Goal: Transaction & Acquisition: Purchase product/service

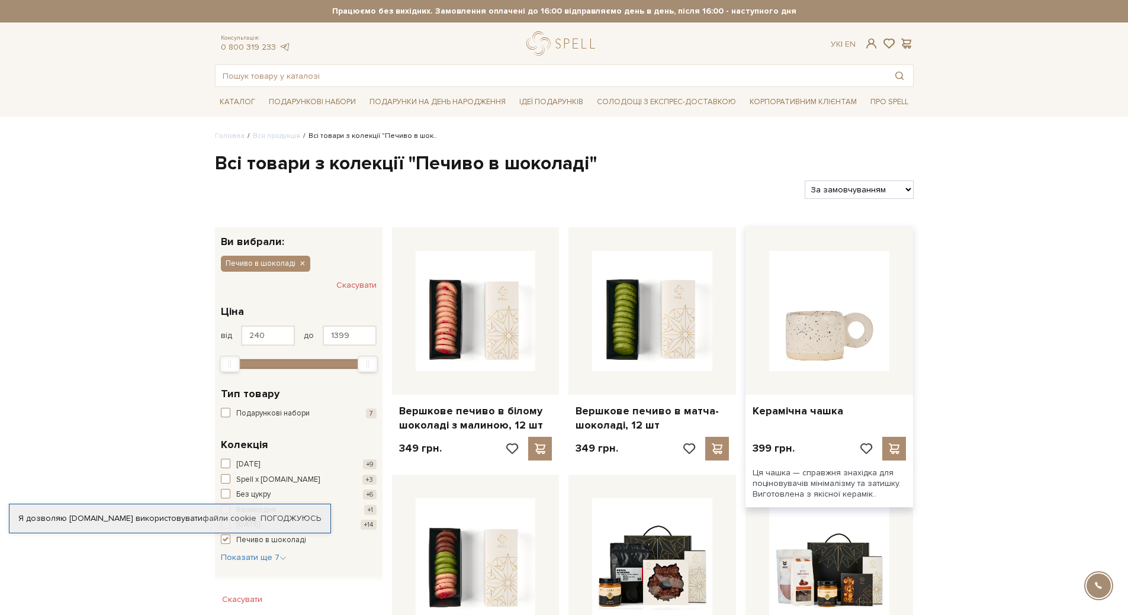
click at [837, 331] on img at bounding box center [829, 311] width 120 height 120
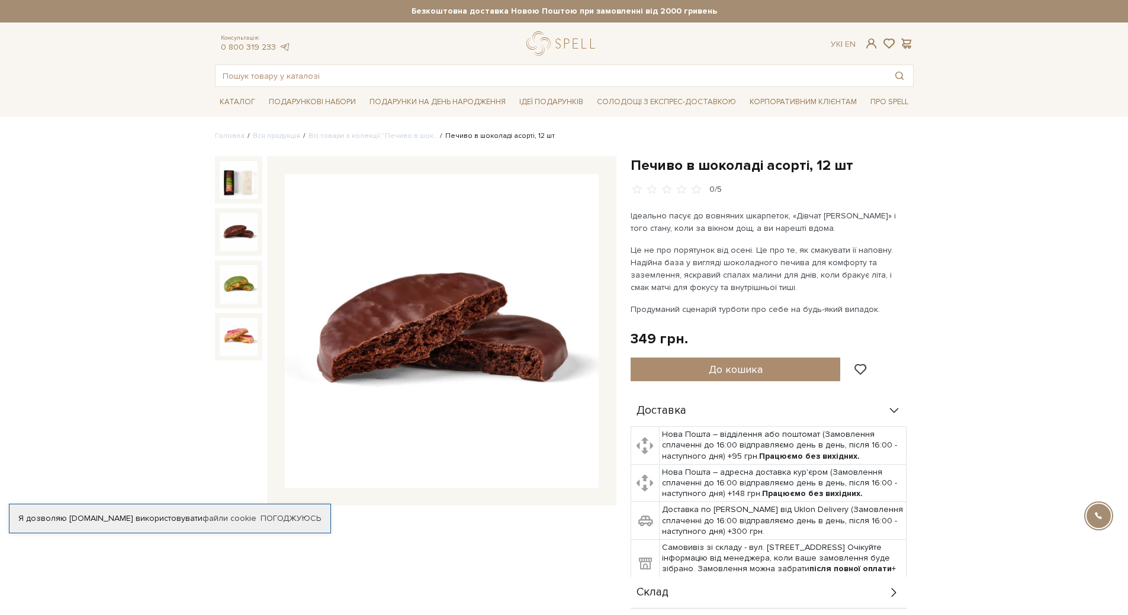
click at [238, 237] on img at bounding box center [239, 232] width 38 height 38
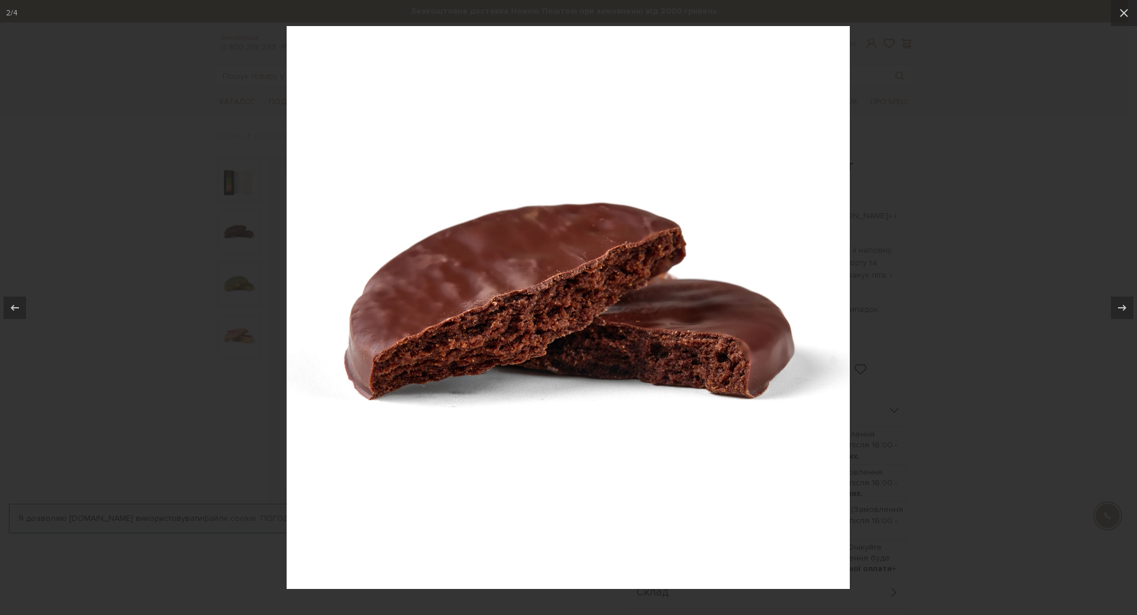
click at [887, 141] on div at bounding box center [568, 307] width 1137 height 615
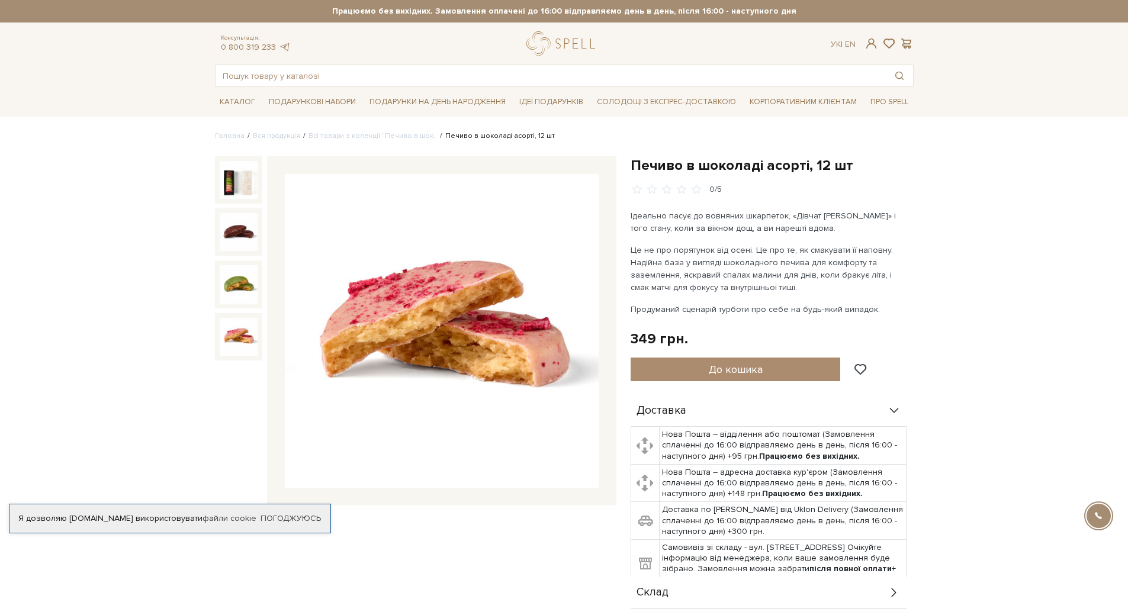
scroll to position [296, 0]
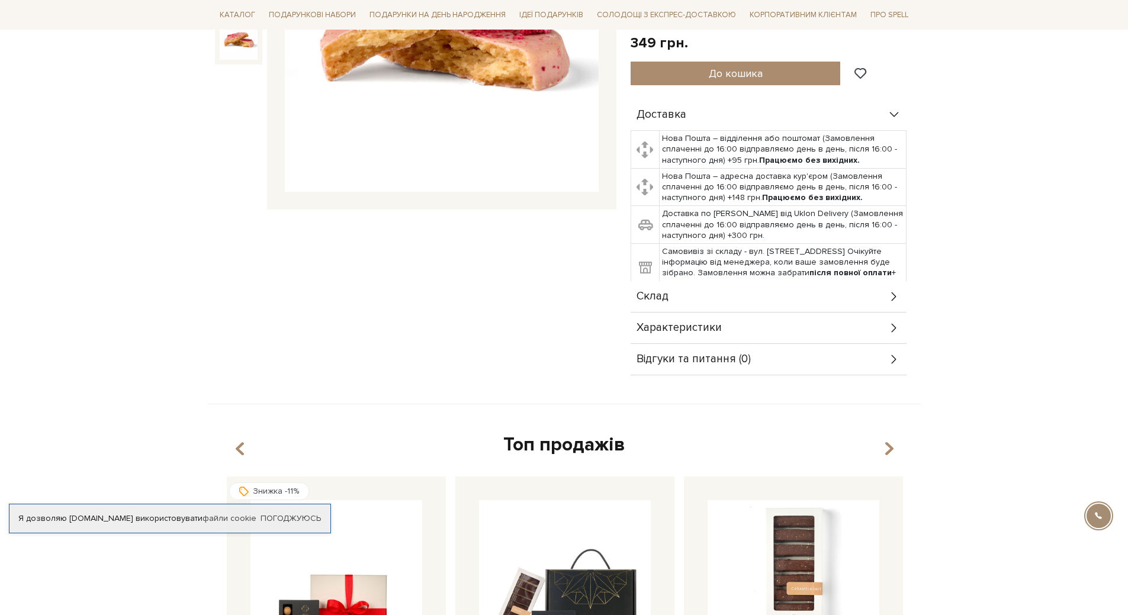
click at [687, 292] on div "Склад" at bounding box center [768, 296] width 276 height 31
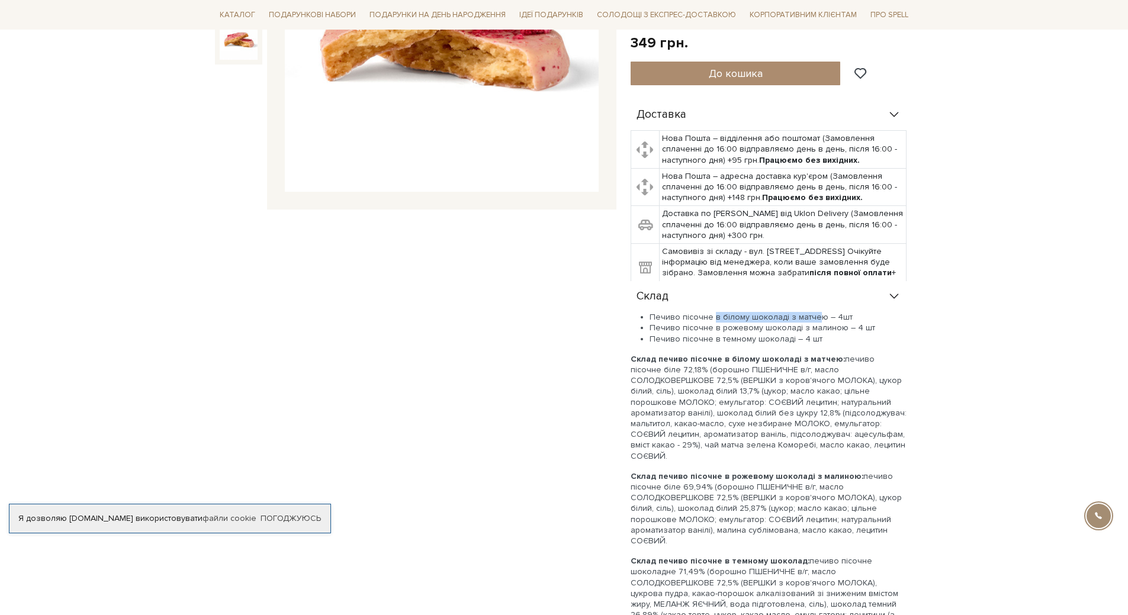
drag, startPoint x: 713, startPoint y: 316, endPoint x: 815, endPoint y: 317, distance: 101.8
click at [815, 317] on li "Печиво пісочне в білому шоколаді з матчею – 4шт" at bounding box center [777, 317] width 257 height 11
drag, startPoint x: 719, startPoint y: 325, endPoint x: 833, endPoint y: 327, distance: 114.9
click at [833, 327] on li "Печиво пісочне в рожевому шоколаді з малиною – 4 шт" at bounding box center [777, 328] width 257 height 11
click at [723, 342] on li "Печиво пісочне в темному шоколаді – 4 шт" at bounding box center [777, 339] width 257 height 11
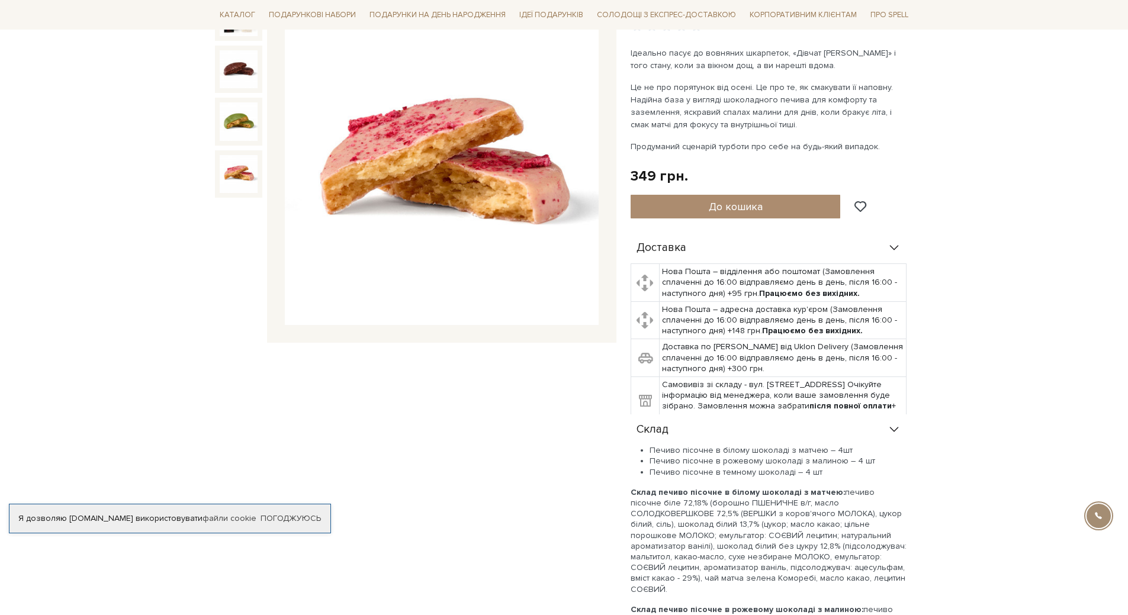
scroll to position [0, 0]
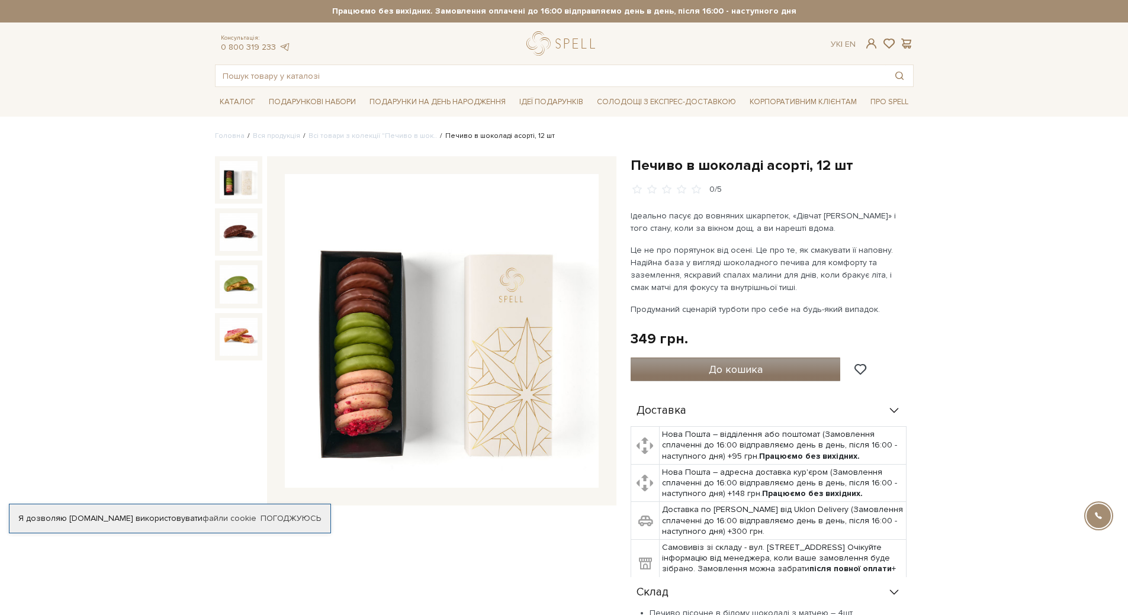
click at [727, 371] on span "До кошика" at bounding box center [736, 369] width 54 height 13
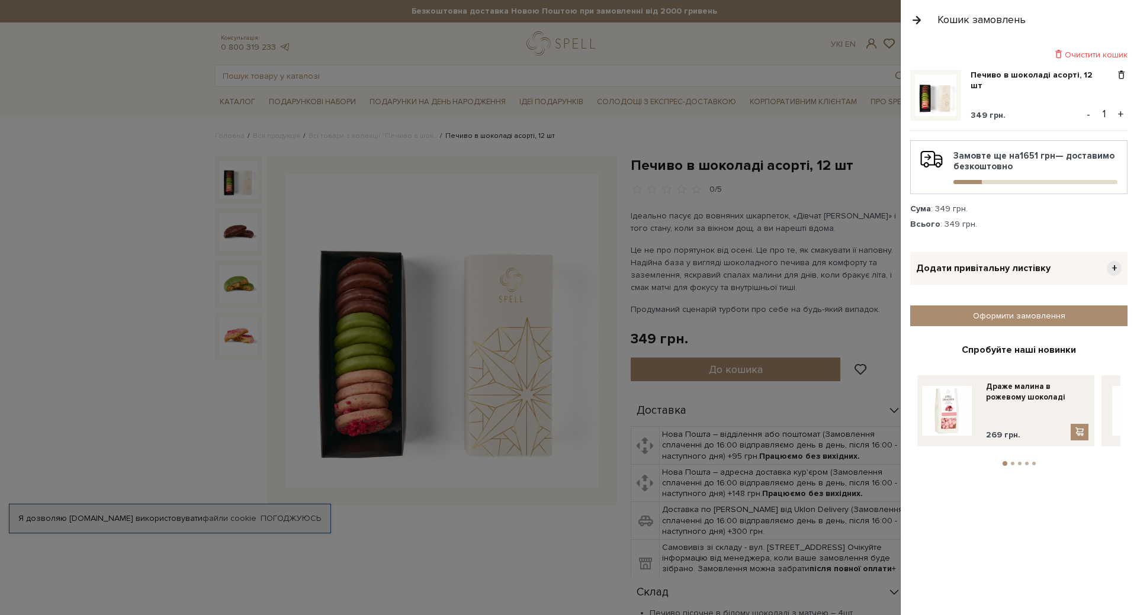
click at [351, 105] on div at bounding box center [568, 307] width 1137 height 615
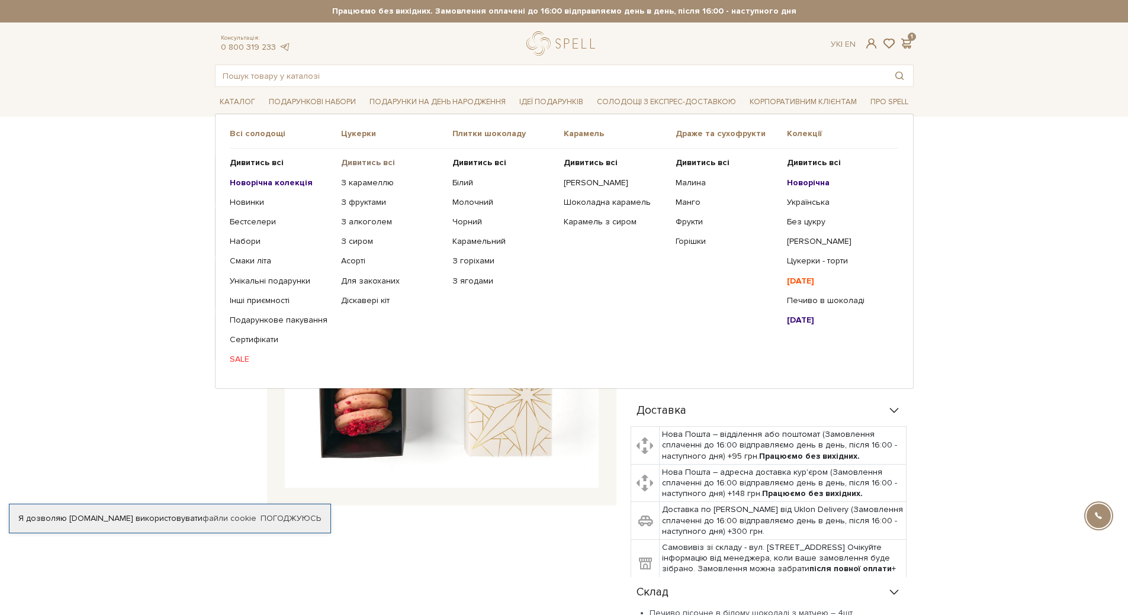
click at [359, 163] on b "Дивитись всі" at bounding box center [368, 162] width 54 height 10
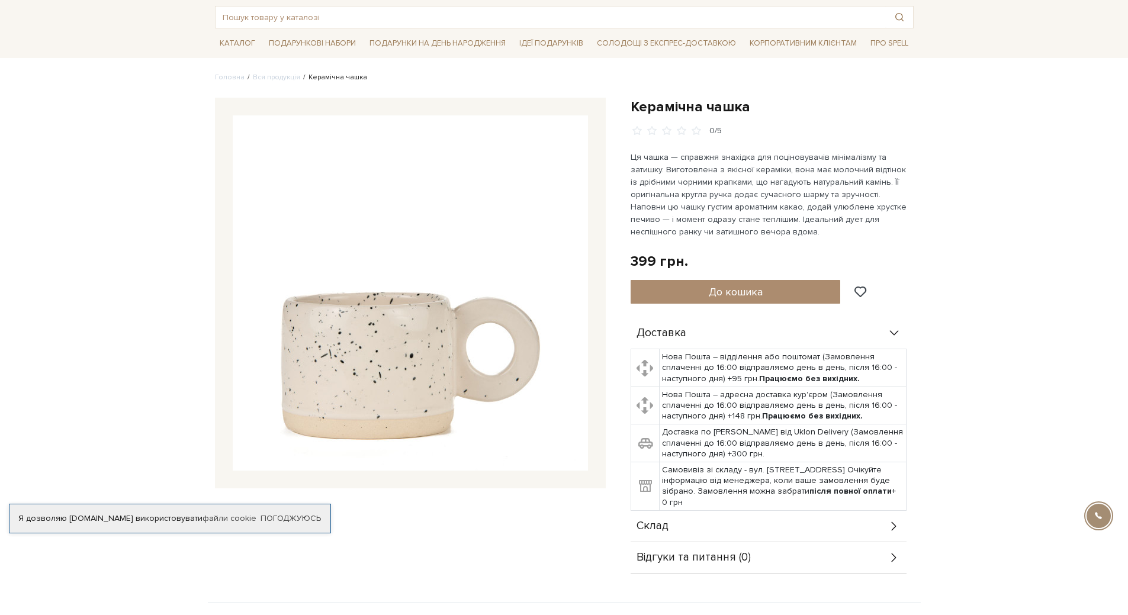
scroll to position [237, 0]
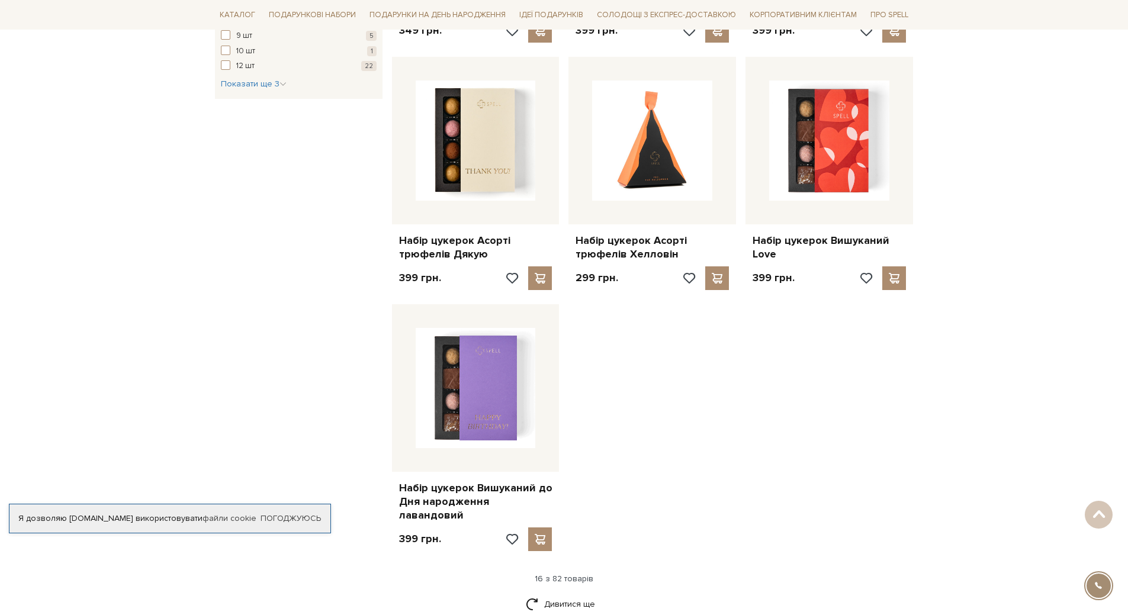
scroll to position [1302, 0]
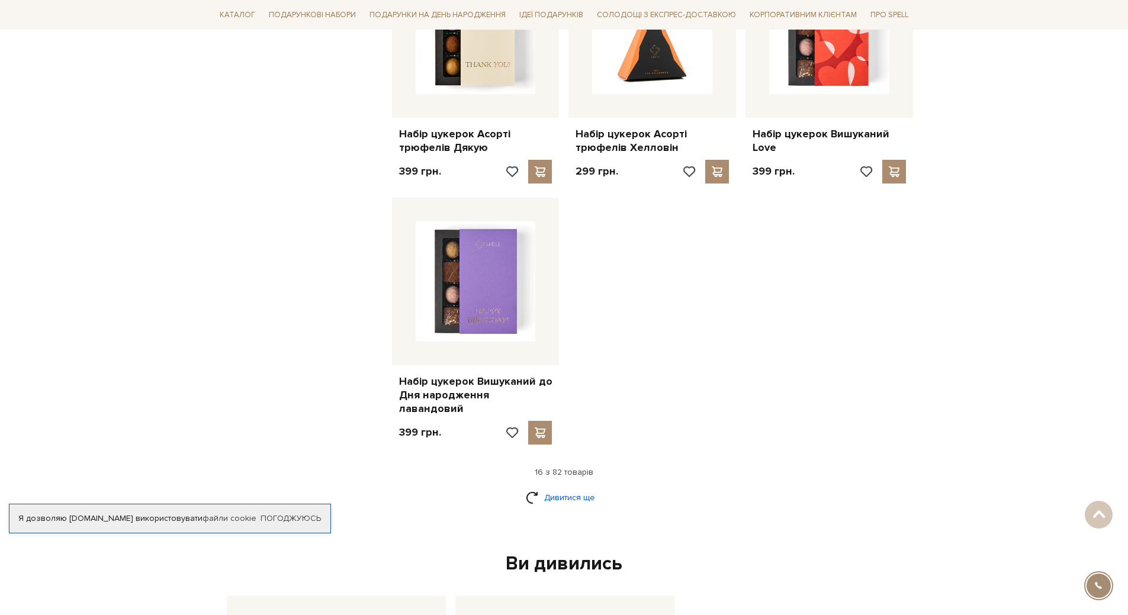
click at [580, 487] on link "Дивитися ще" at bounding box center [564, 497] width 77 height 21
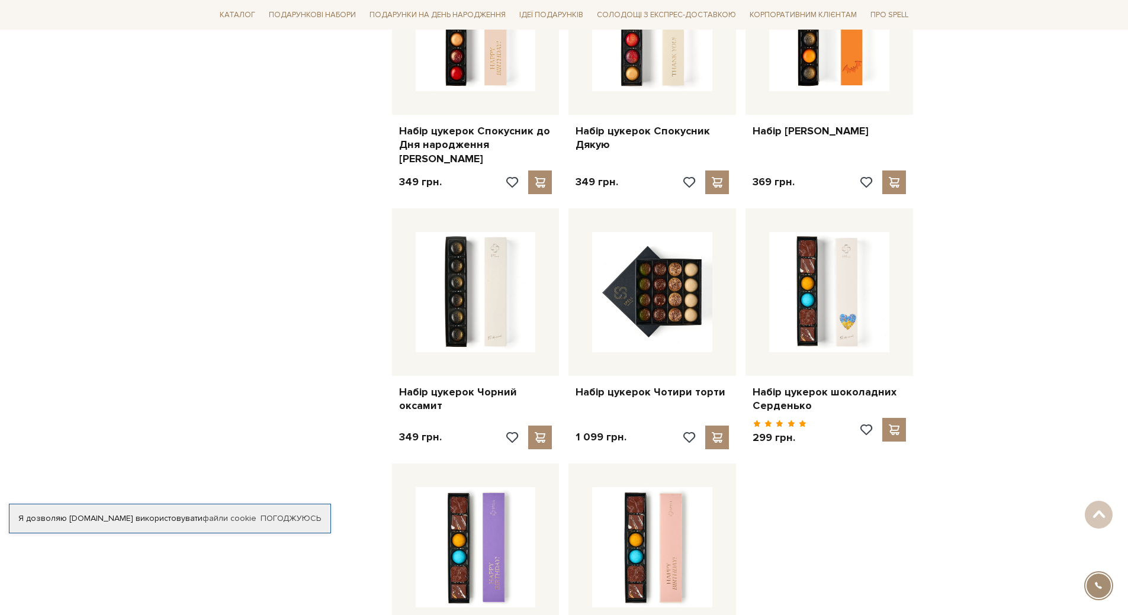
scroll to position [2486, 0]
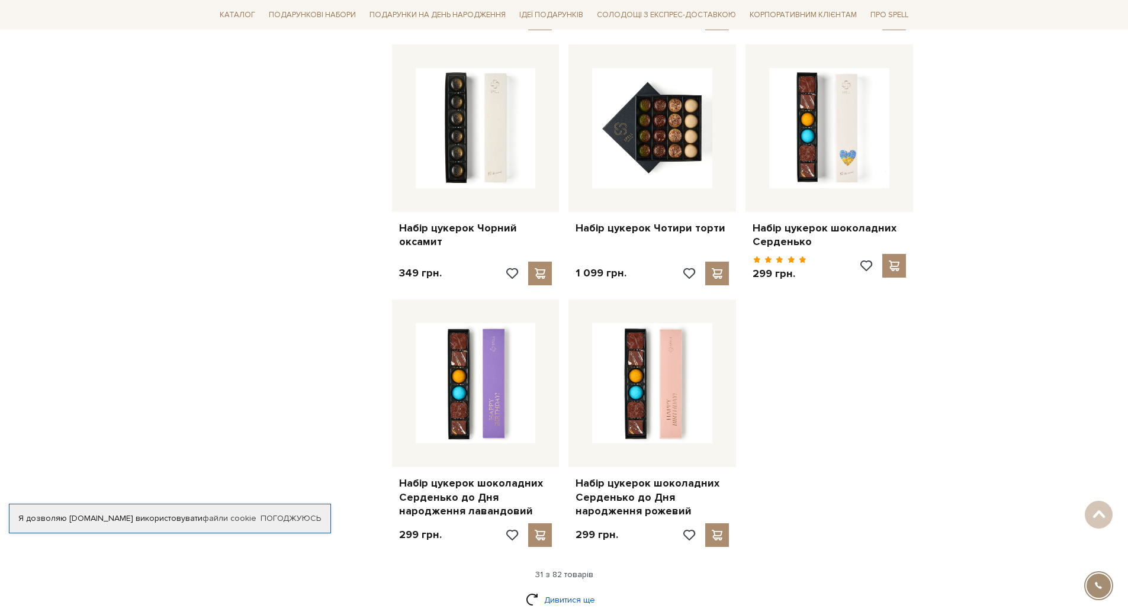
click at [535, 590] on link "Дивитися ще" at bounding box center [564, 600] width 77 height 21
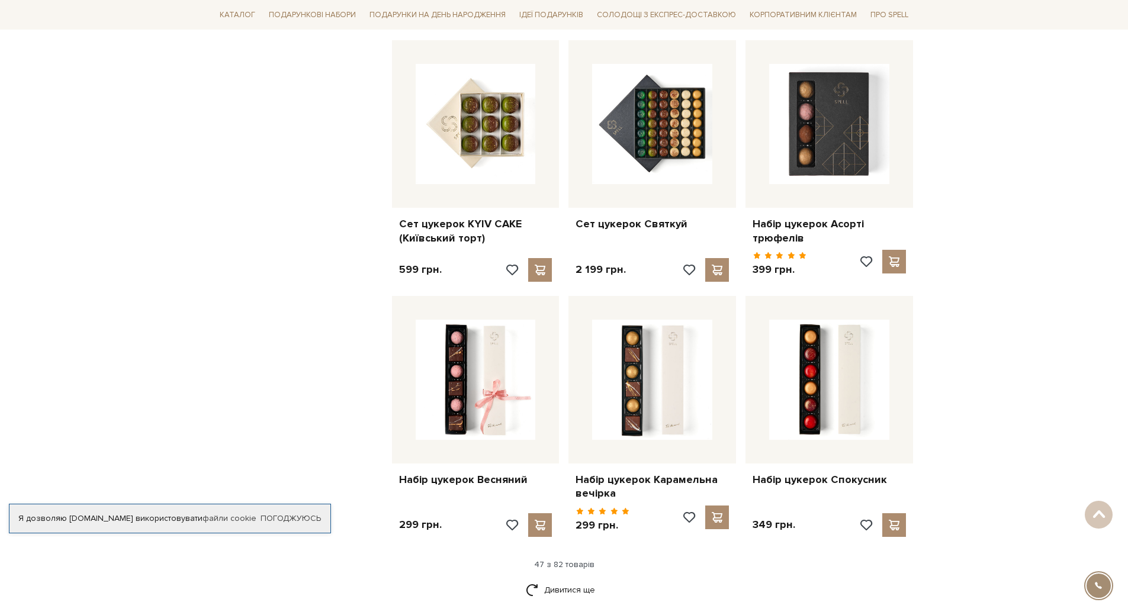
scroll to position [3789, 0]
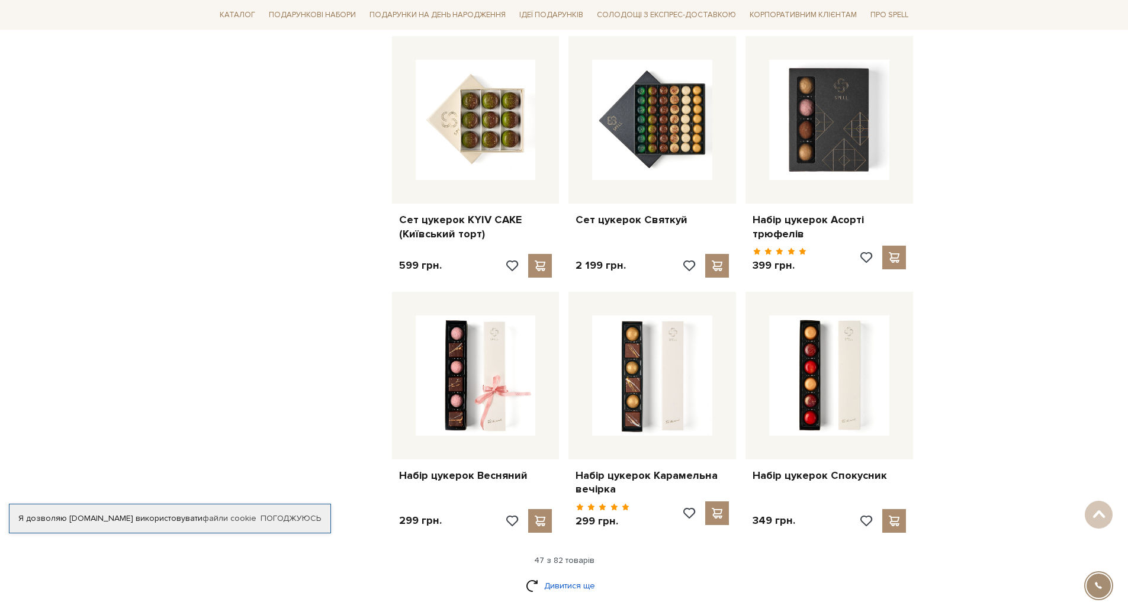
click at [580, 575] on link "Дивитися ще" at bounding box center [564, 585] width 77 height 21
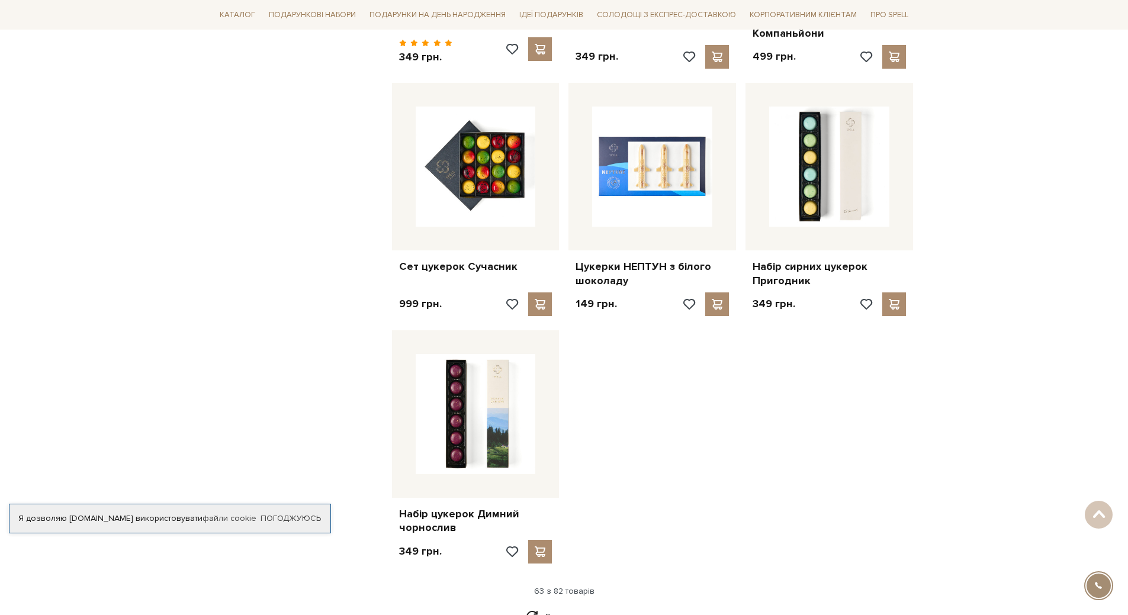
scroll to position [5268, 0]
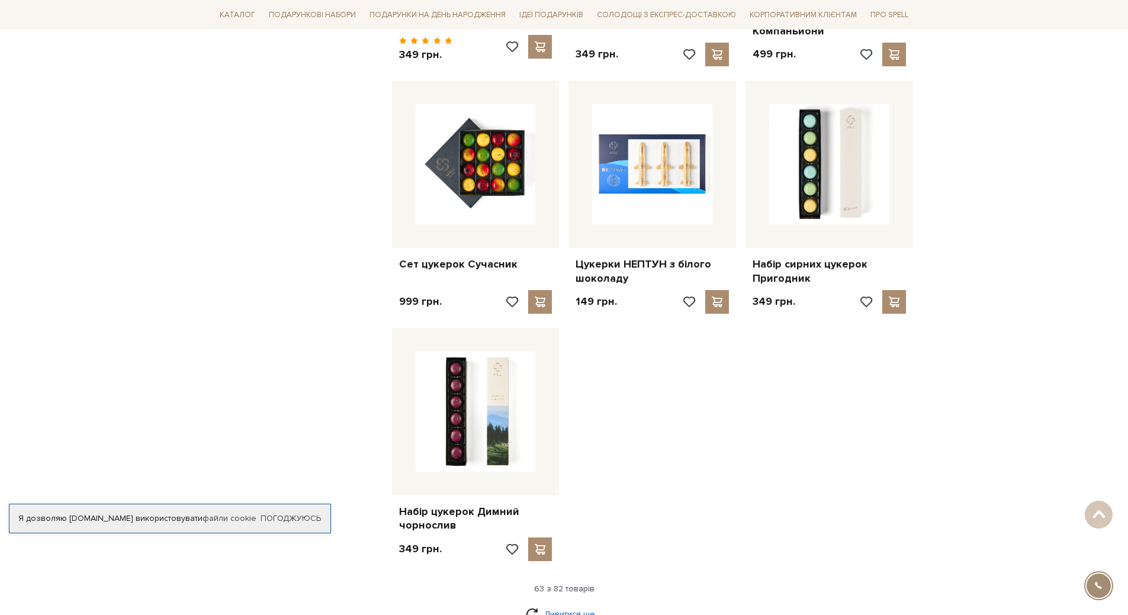
click at [594, 604] on link "Дивитися ще" at bounding box center [564, 614] width 77 height 21
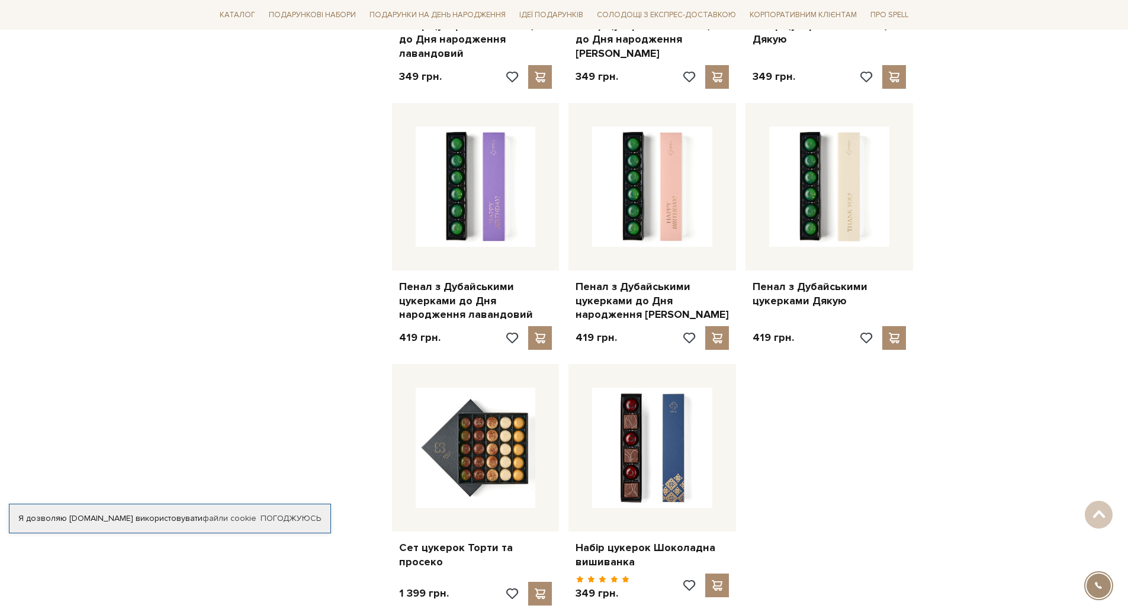
scroll to position [6630, 0]
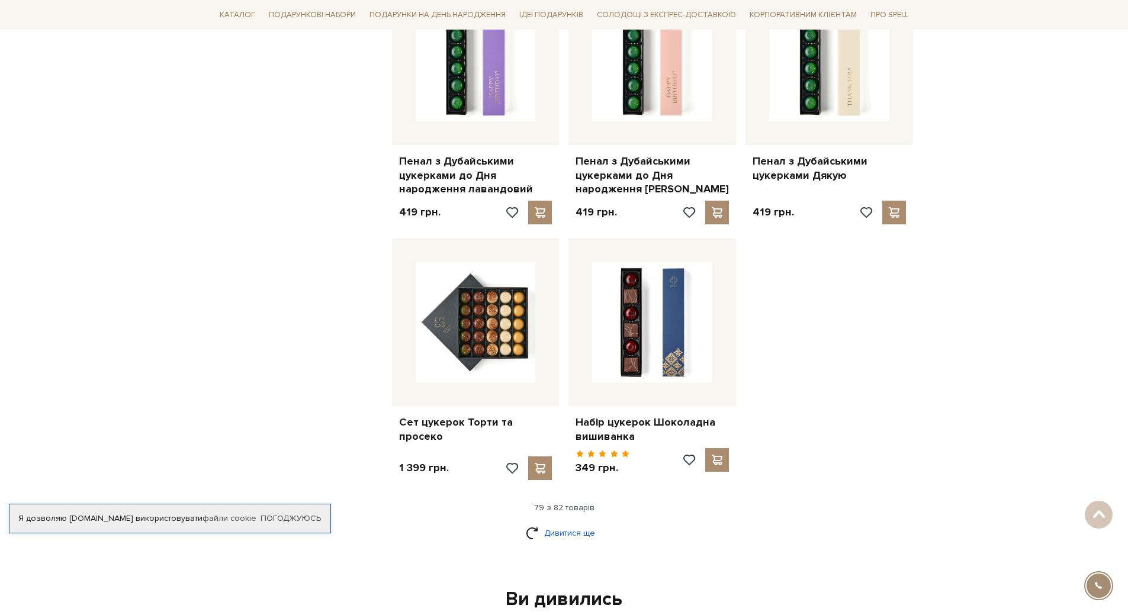
click at [557, 523] on link "Дивитися ще" at bounding box center [564, 533] width 77 height 21
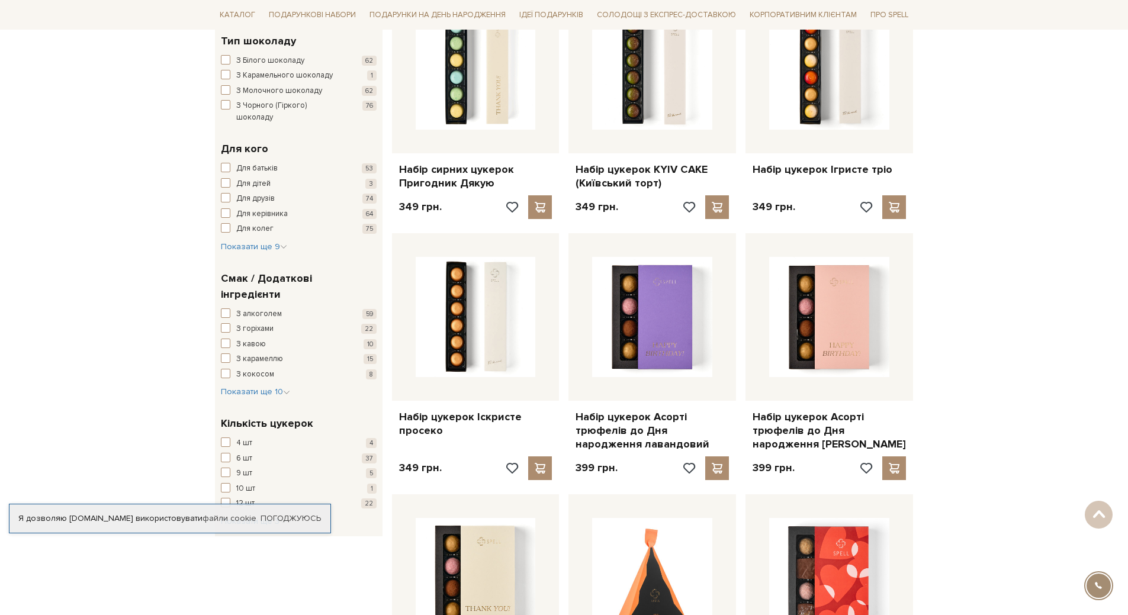
scroll to position [10, 0]
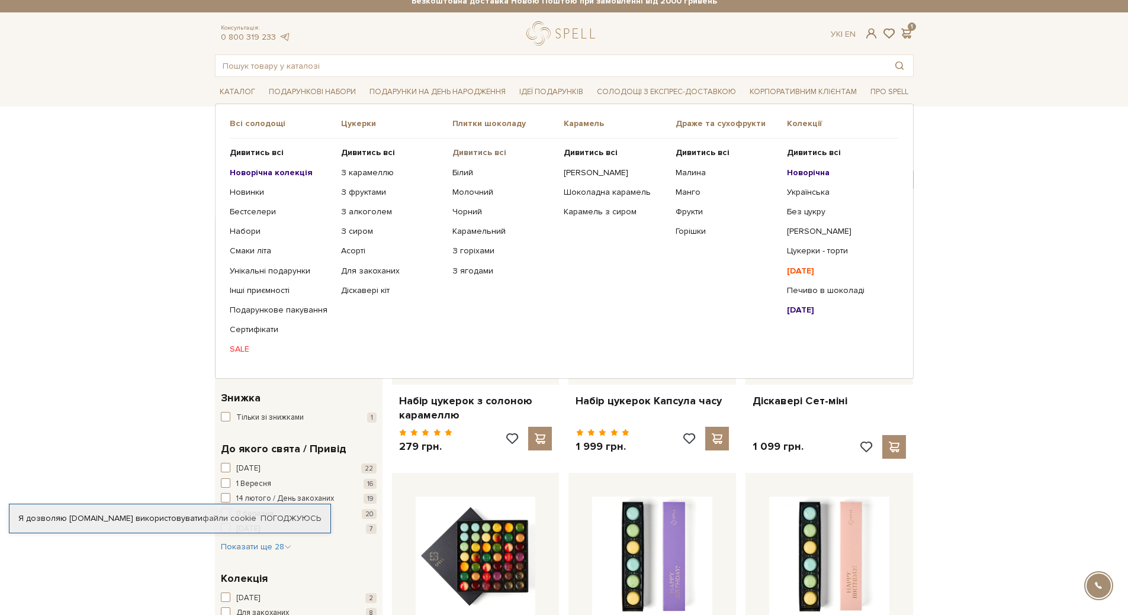
click at [479, 152] on b "Дивитись всі" at bounding box center [479, 152] width 54 height 10
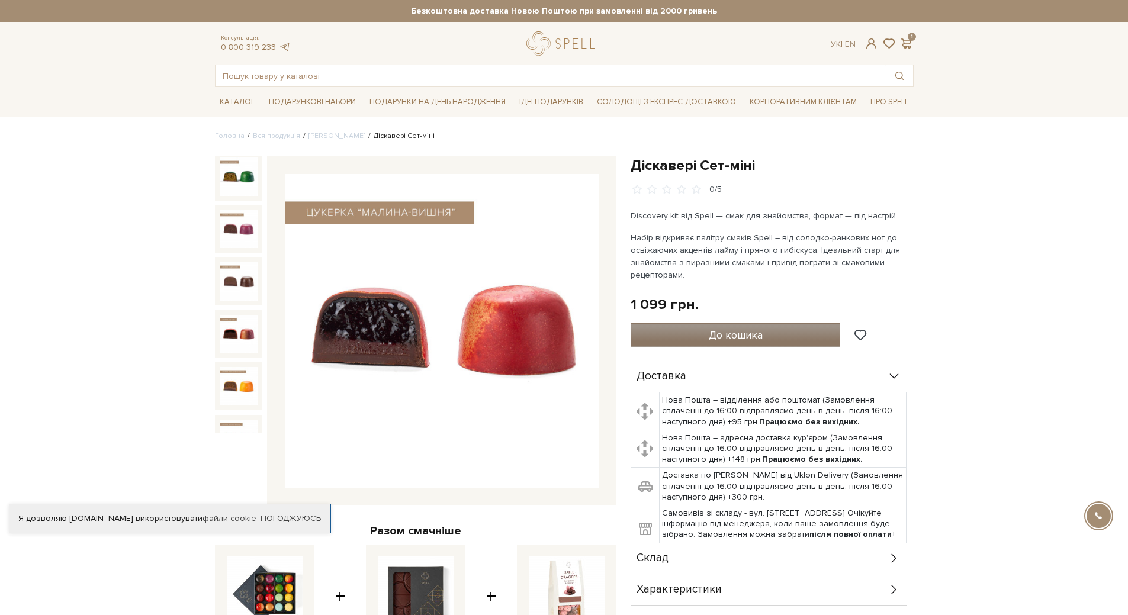
click at [731, 331] on span "До кошика" at bounding box center [736, 335] width 54 height 13
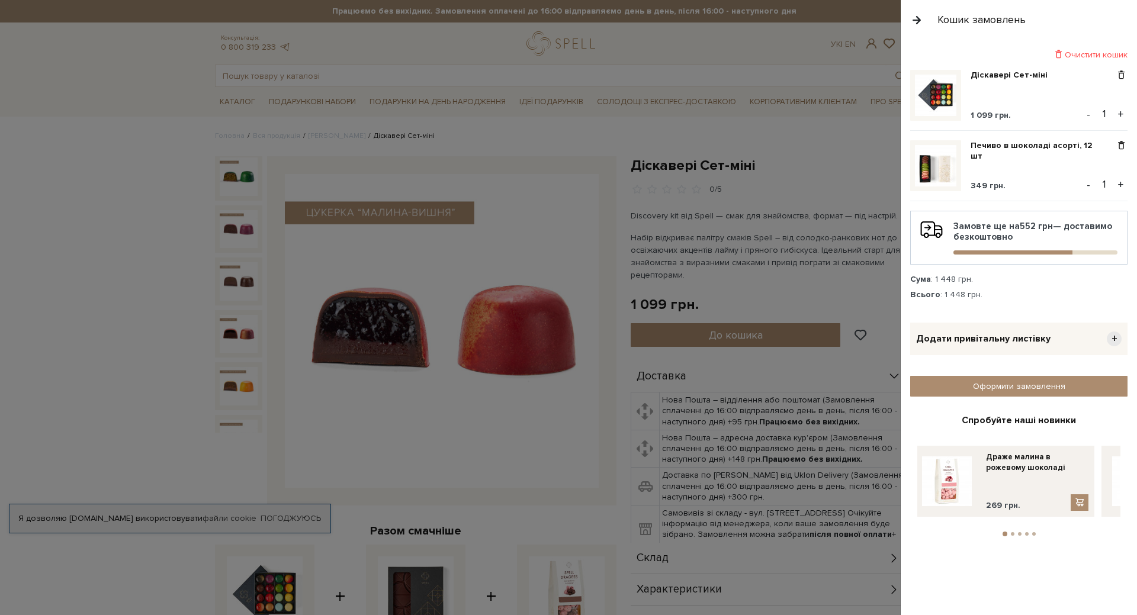
click at [798, 36] on div at bounding box center [568, 307] width 1137 height 615
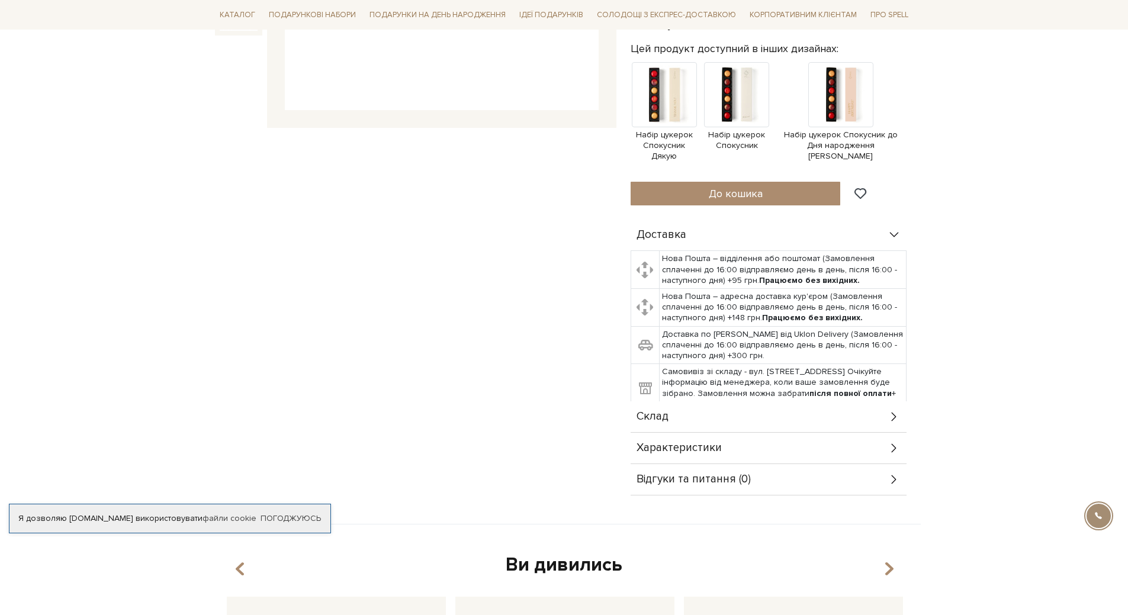
scroll to position [414, 0]
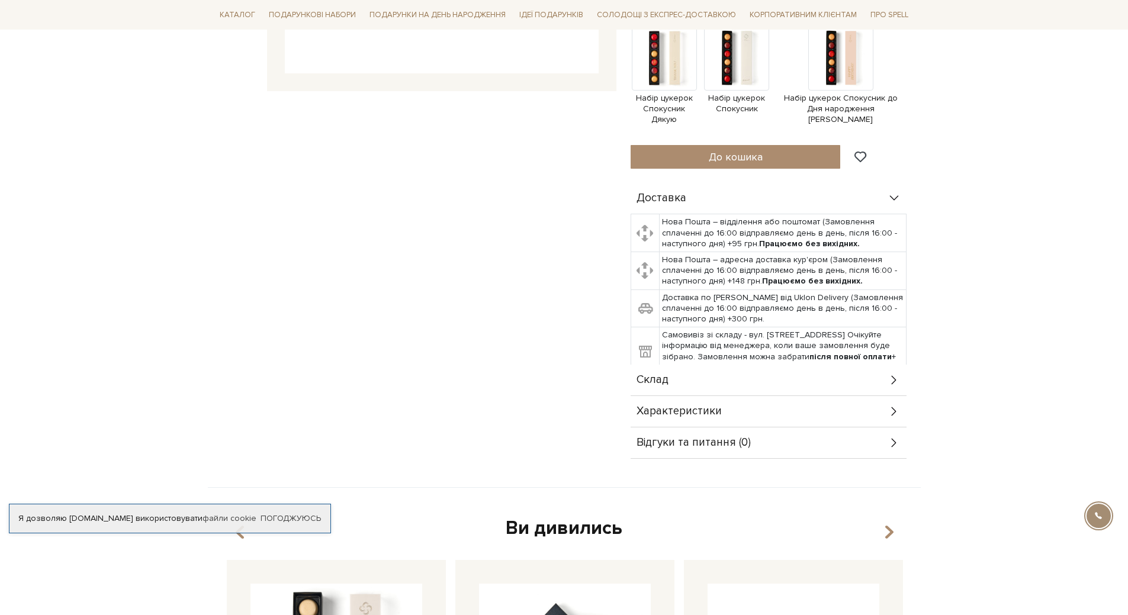
click at [688, 369] on div "Склад" at bounding box center [768, 380] width 276 height 31
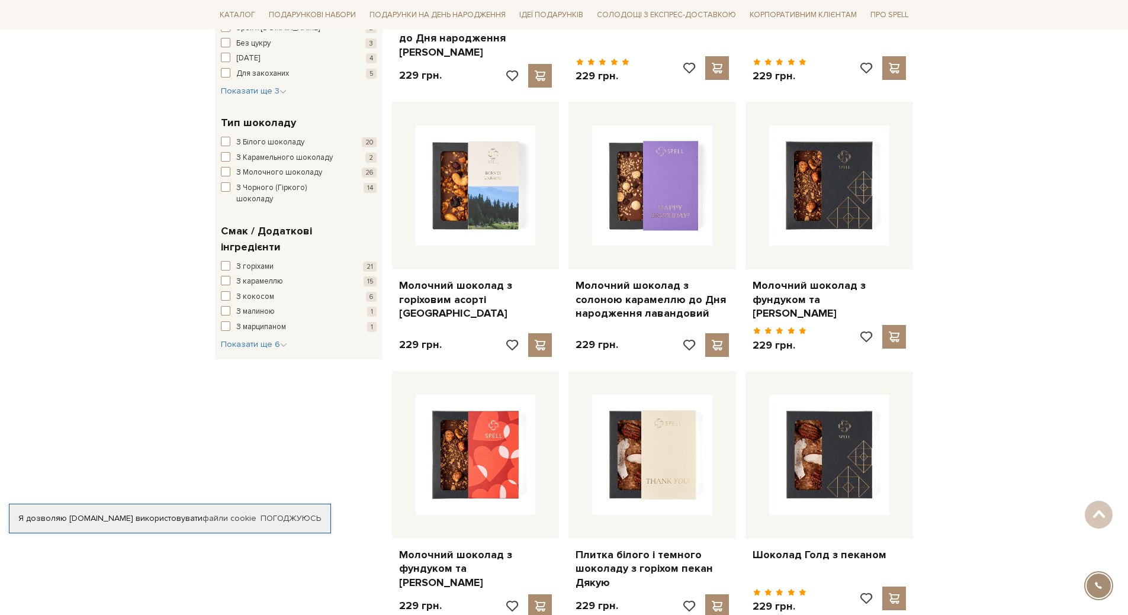
scroll to position [59, 0]
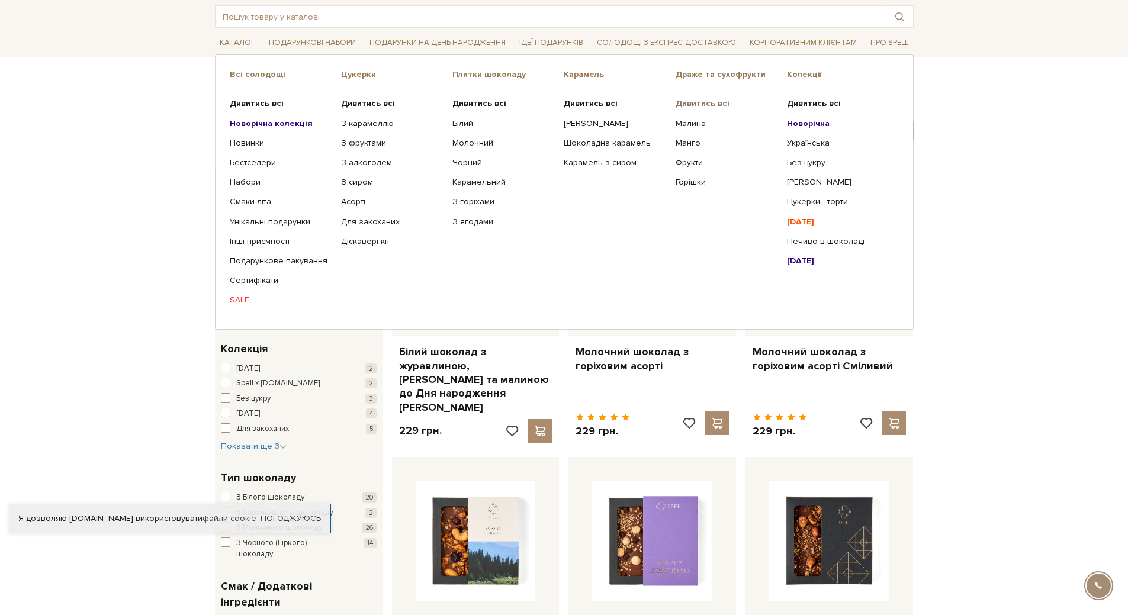
click at [702, 104] on b "Дивитись всі" at bounding box center [702, 103] width 54 height 10
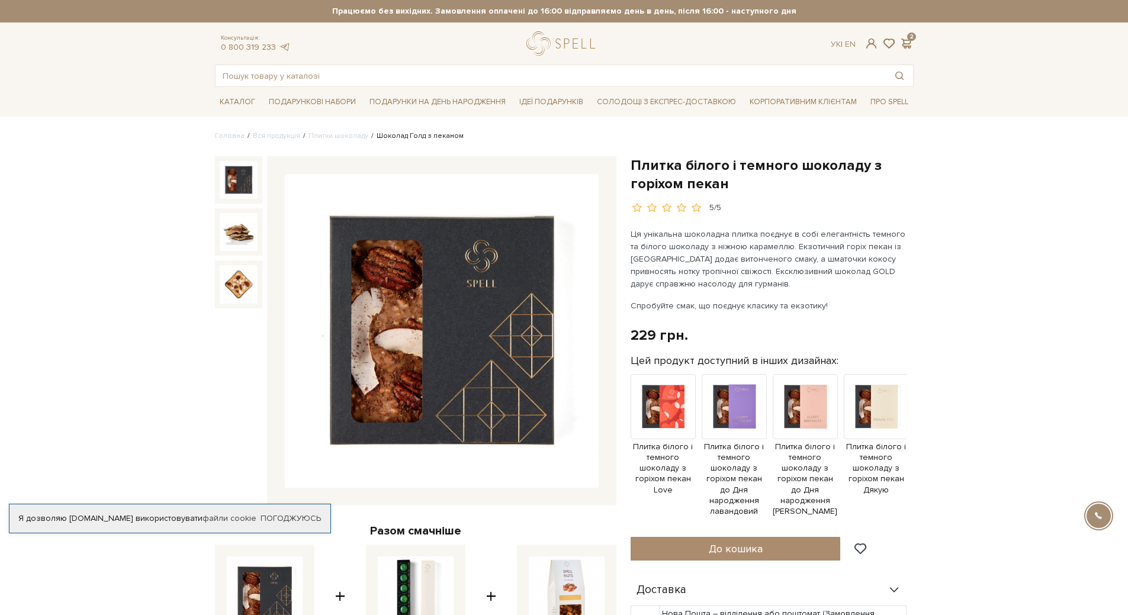
click at [242, 177] on img at bounding box center [239, 180] width 38 height 38
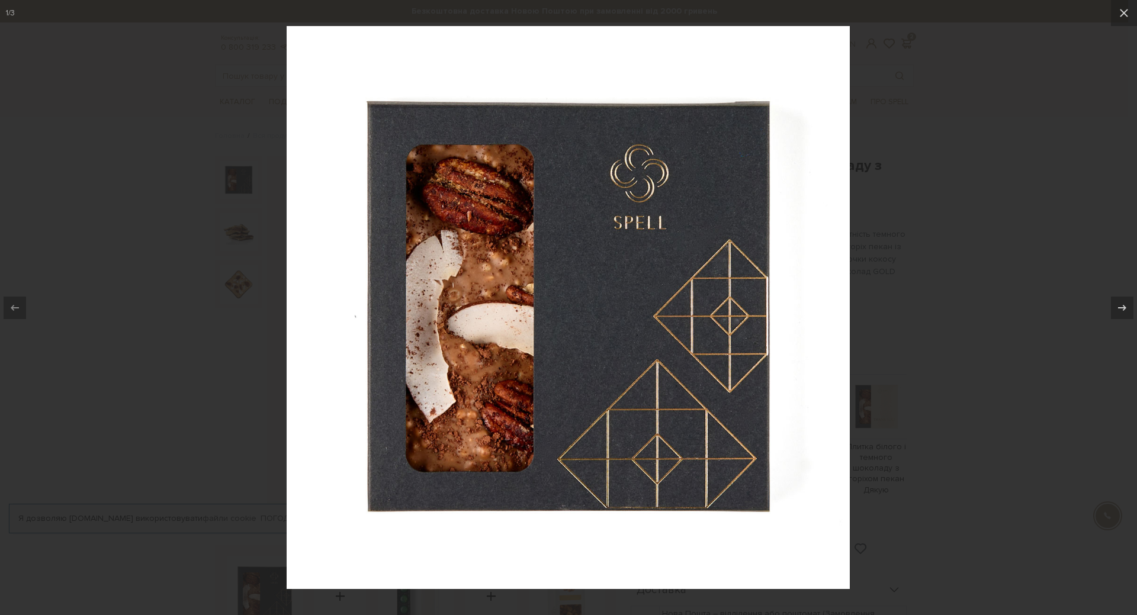
click at [966, 245] on div at bounding box center [568, 307] width 1137 height 615
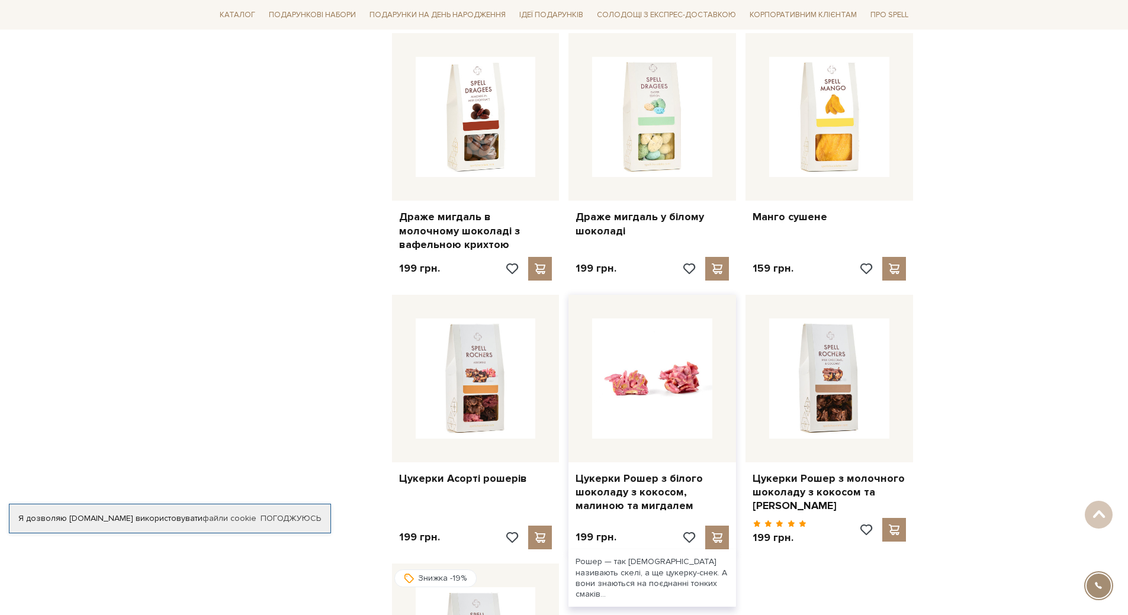
scroll to position [947, 0]
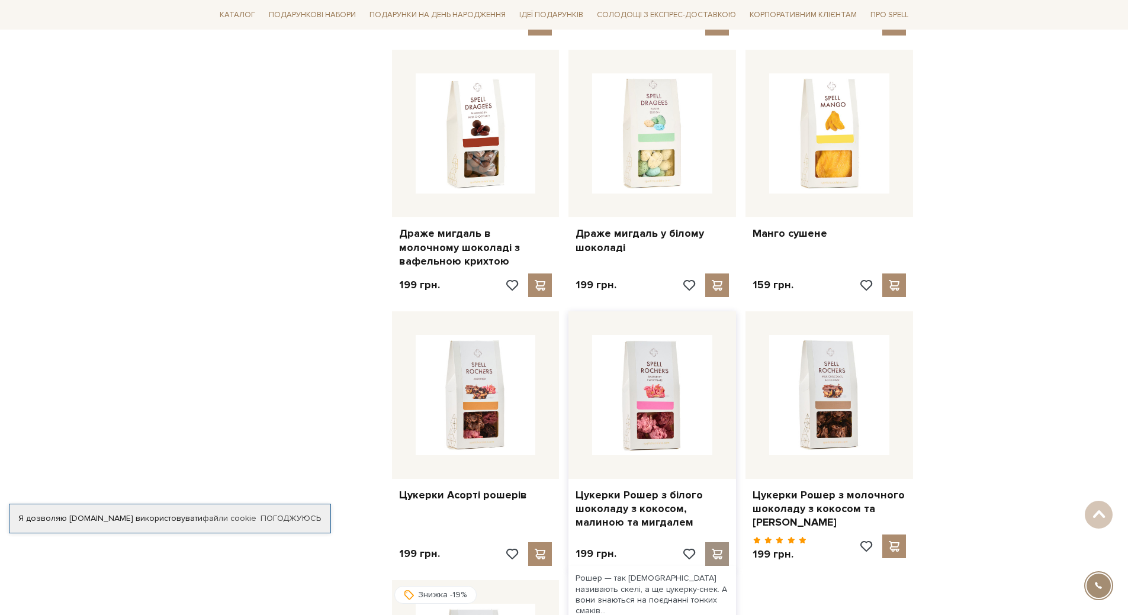
click at [719, 553] on span at bounding box center [717, 554] width 15 height 11
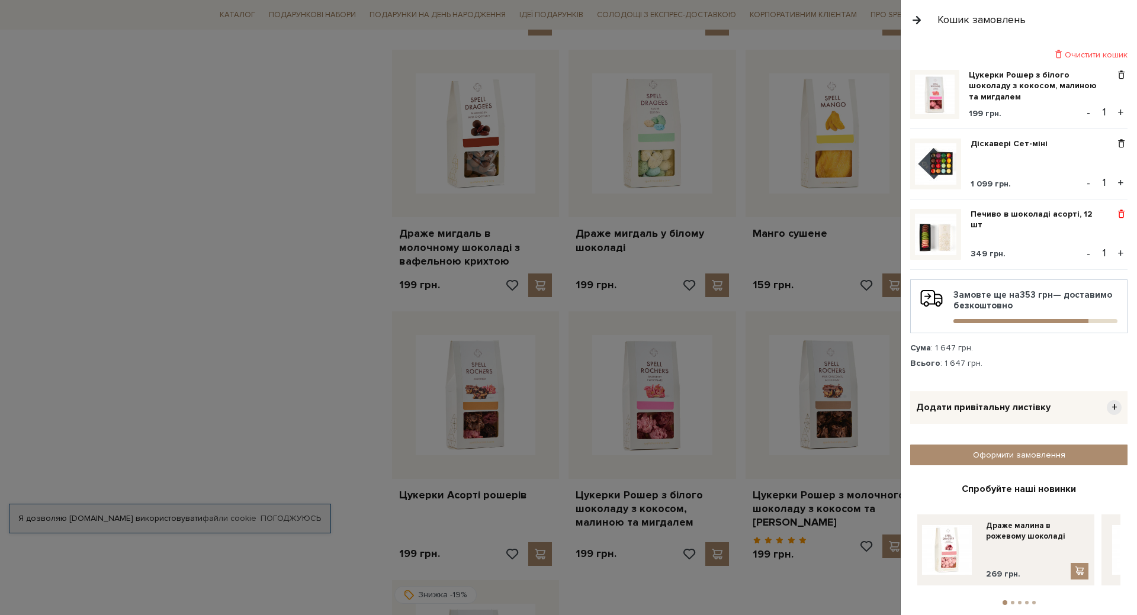
click at [1116, 213] on span at bounding box center [1121, 214] width 12 height 11
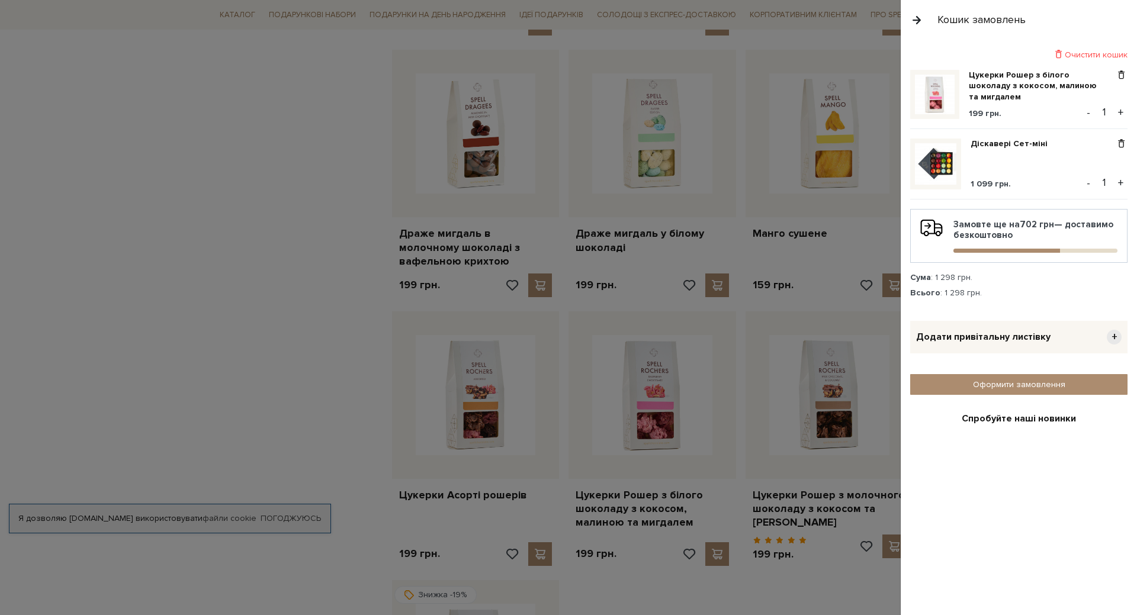
click at [919, 10] on button "button" at bounding box center [916, 19] width 13 height 21
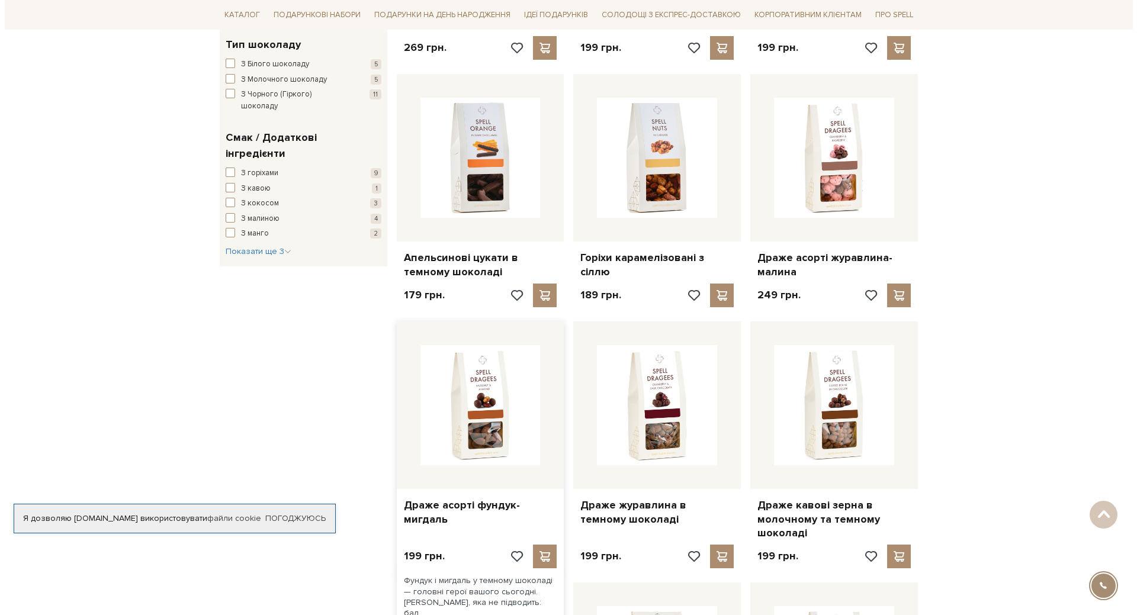
scroll to position [296, 0]
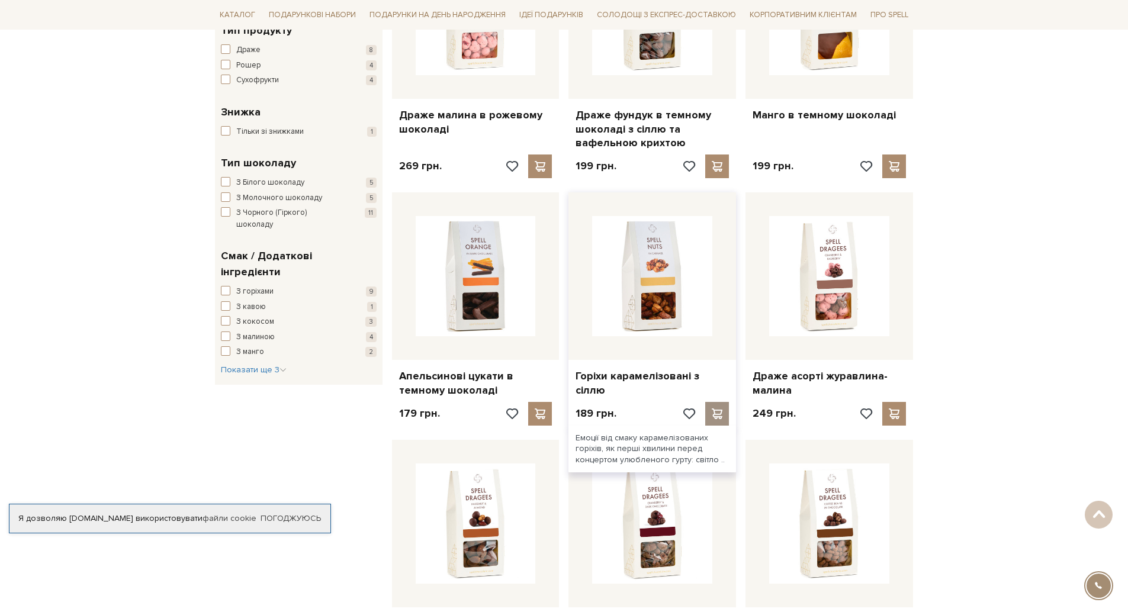
click at [723, 414] on span at bounding box center [717, 413] width 15 height 11
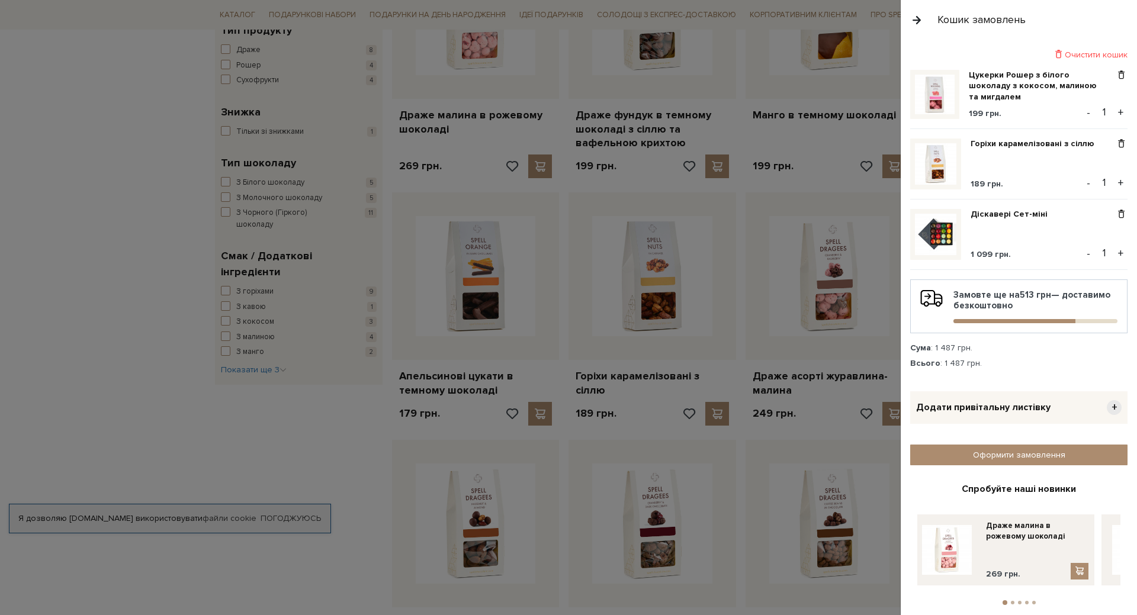
click at [904, 26] on div "Кошик замовлень" at bounding box center [1018, 20] width 236 height 40
click at [915, 17] on button "button" at bounding box center [916, 19] width 13 height 21
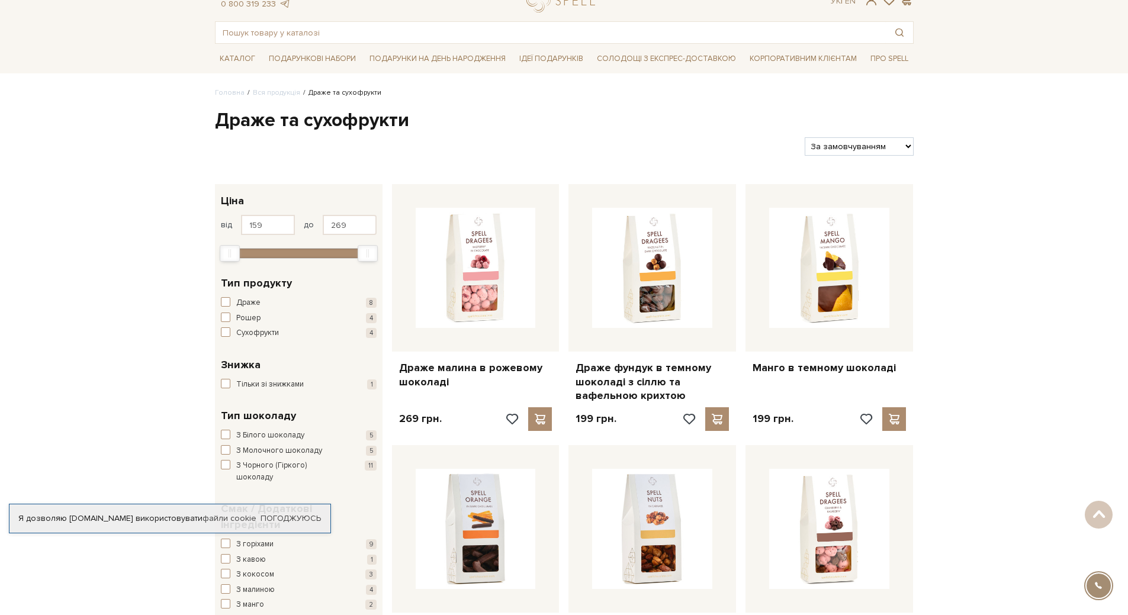
scroll to position [0, 0]
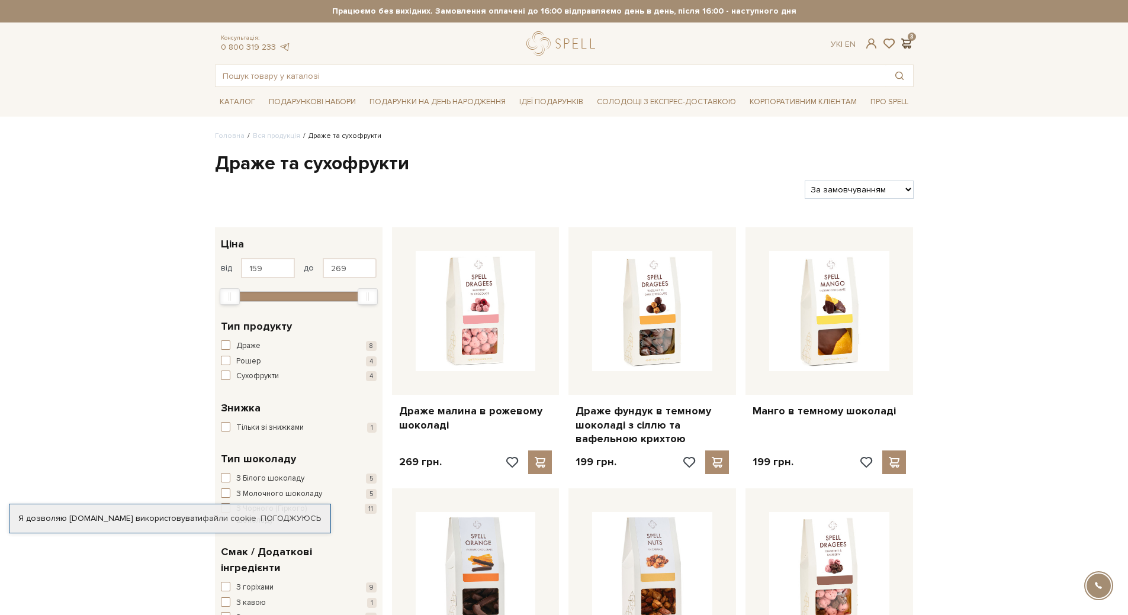
click at [903, 39] on span at bounding box center [906, 43] width 14 height 12
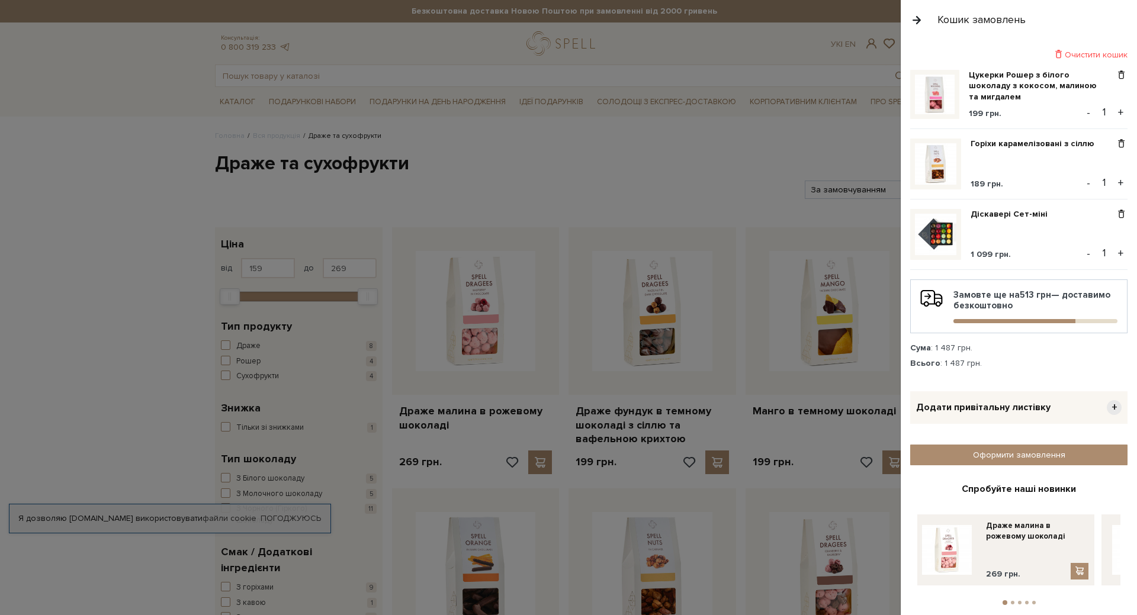
click at [537, 192] on div at bounding box center [568, 307] width 1137 height 615
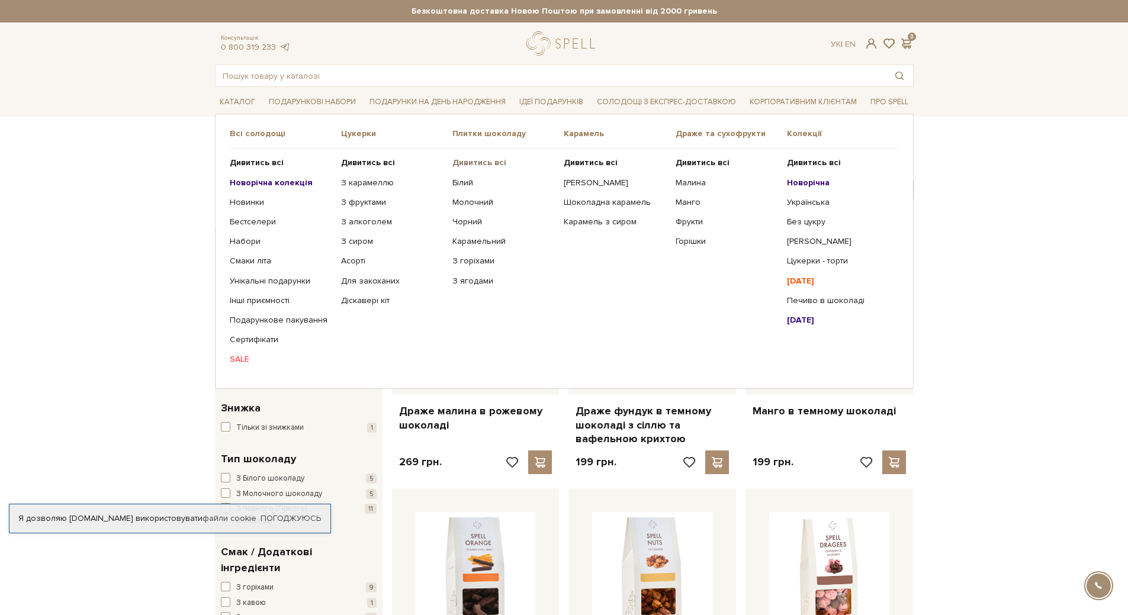
click at [494, 158] on b "Дивитись всі" at bounding box center [479, 162] width 54 height 10
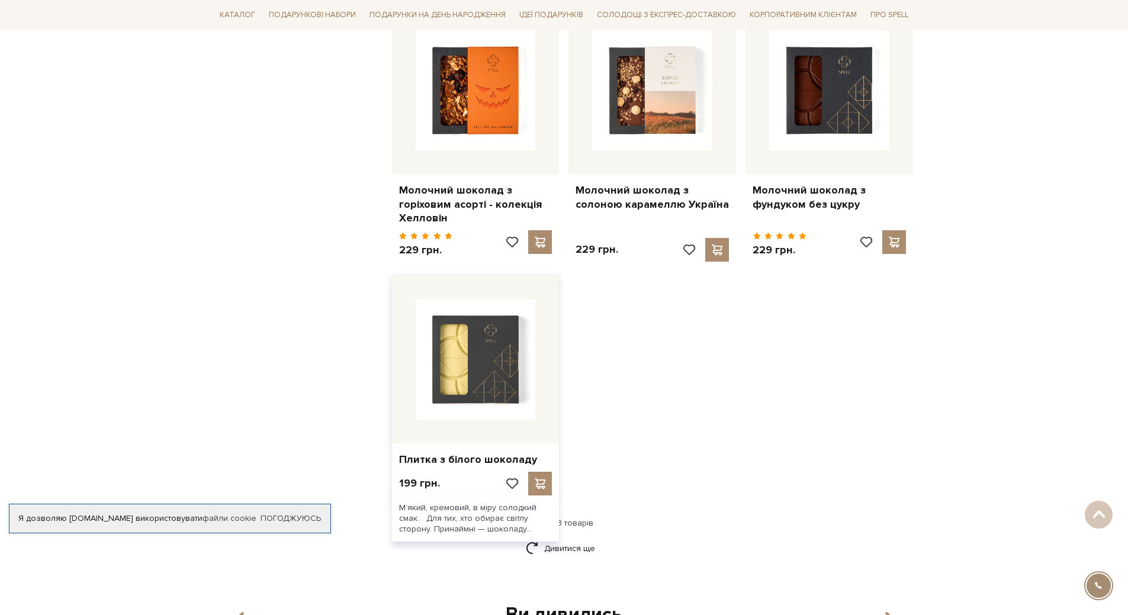
scroll to position [1302, 0]
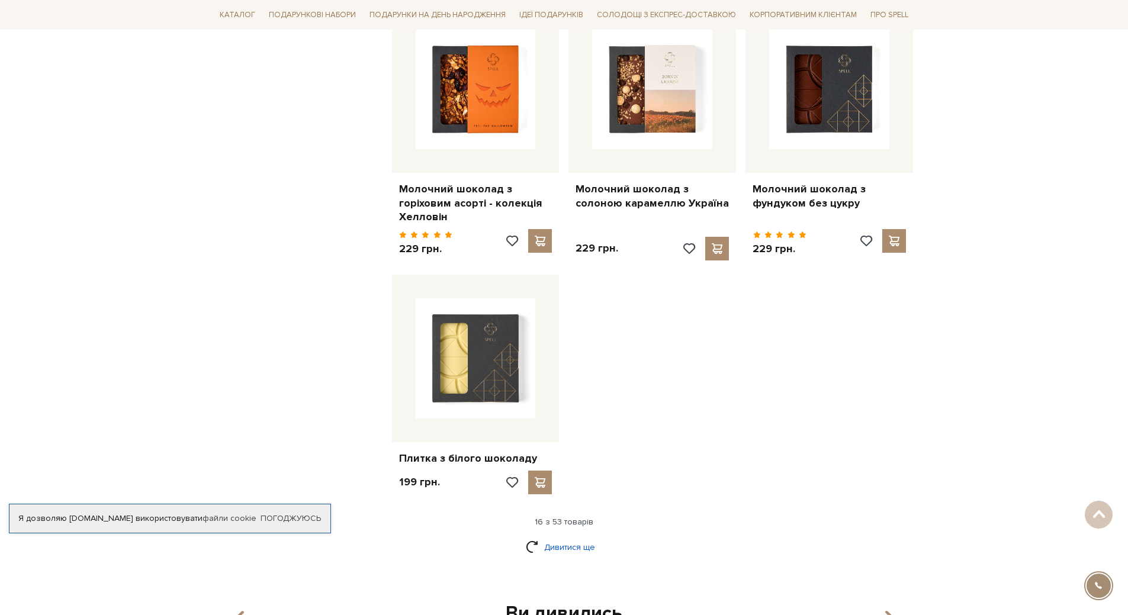
click at [580, 537] on link "Дивитися ще" at bounding box center [564, 547] width 77 height 21
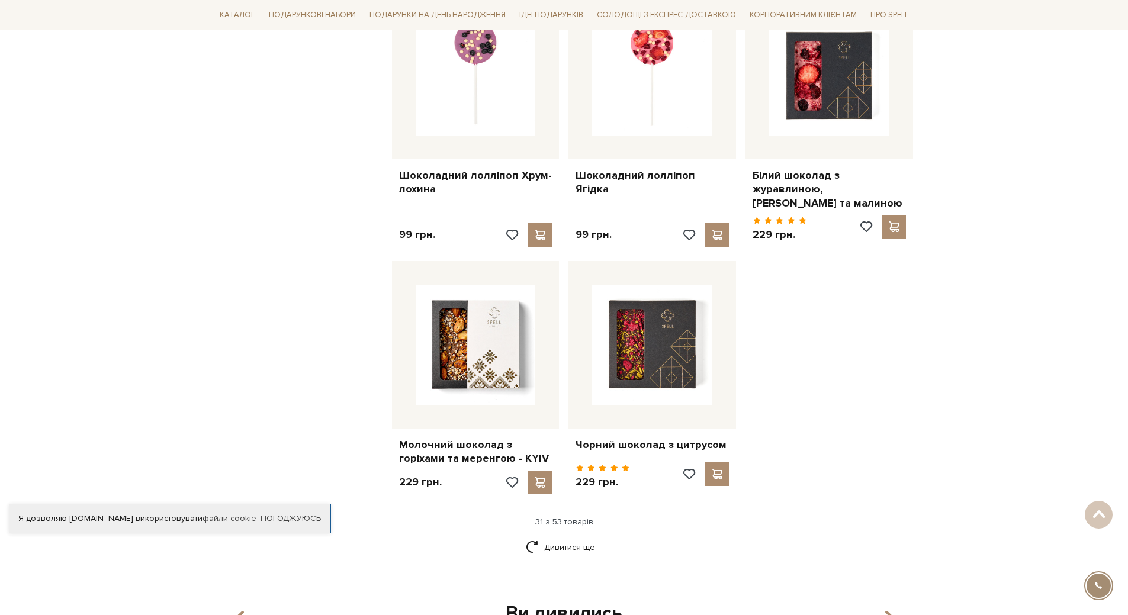
scroll to position [2664, 0]
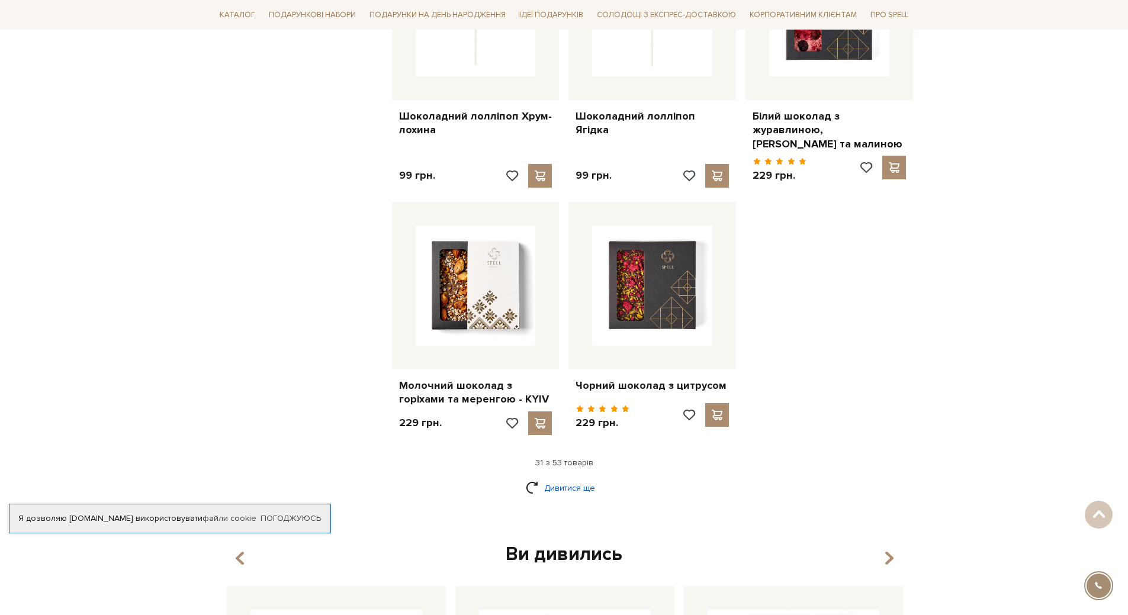
click at [574, 479] on link "Дивитися ще" at bounding box center [564, 488] width 77 height 21
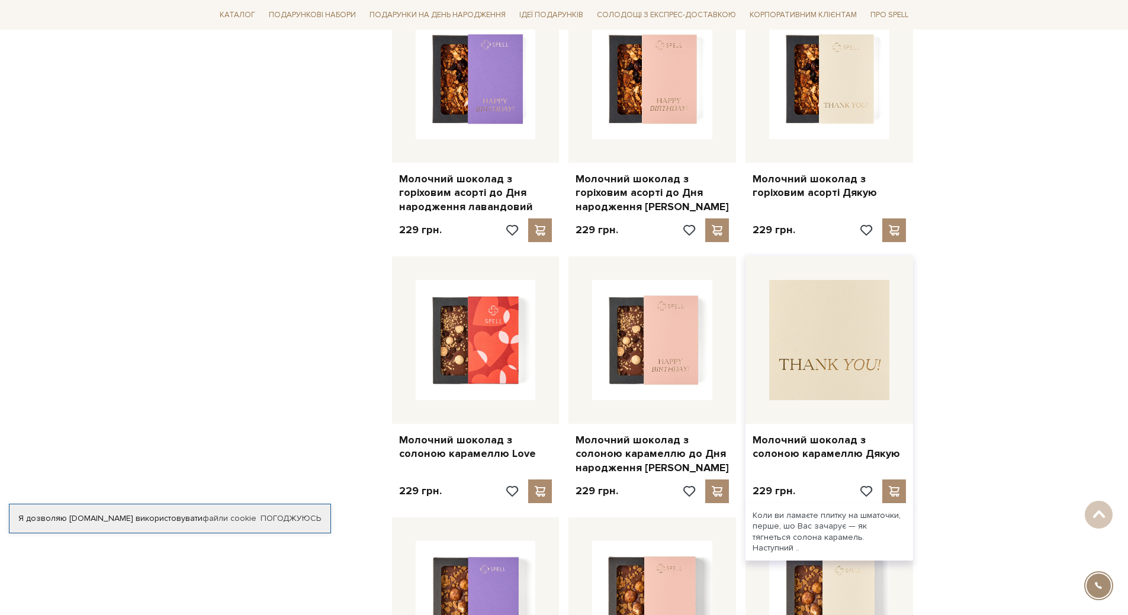
scroll to position [3966, 0]
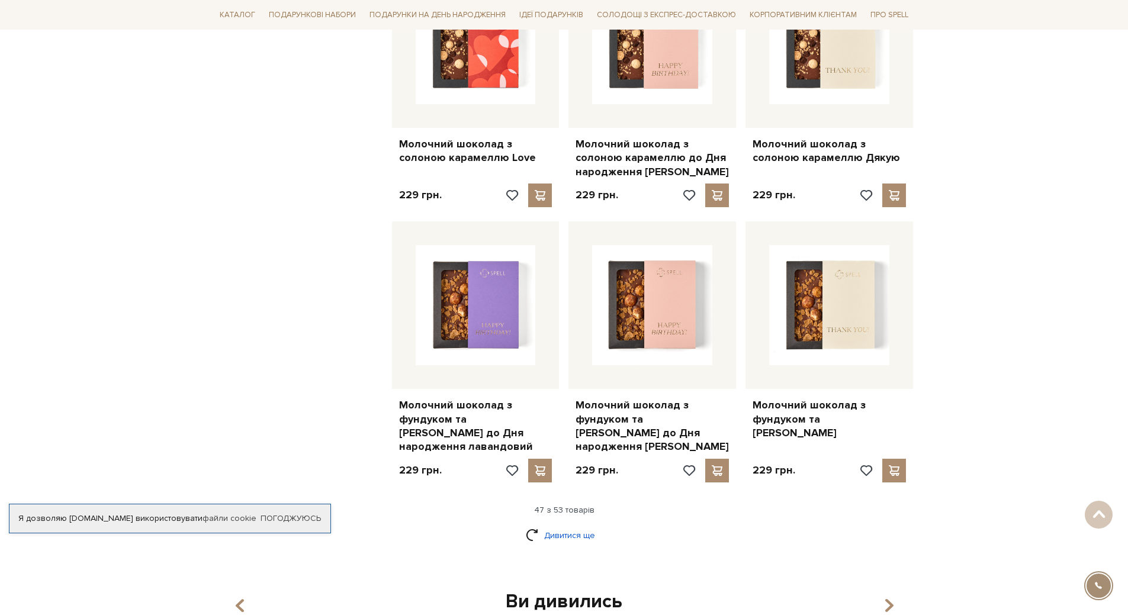
click at [561, 525] on link "Дивитися ще" at bounding box center [564, 535] width 77 height 21
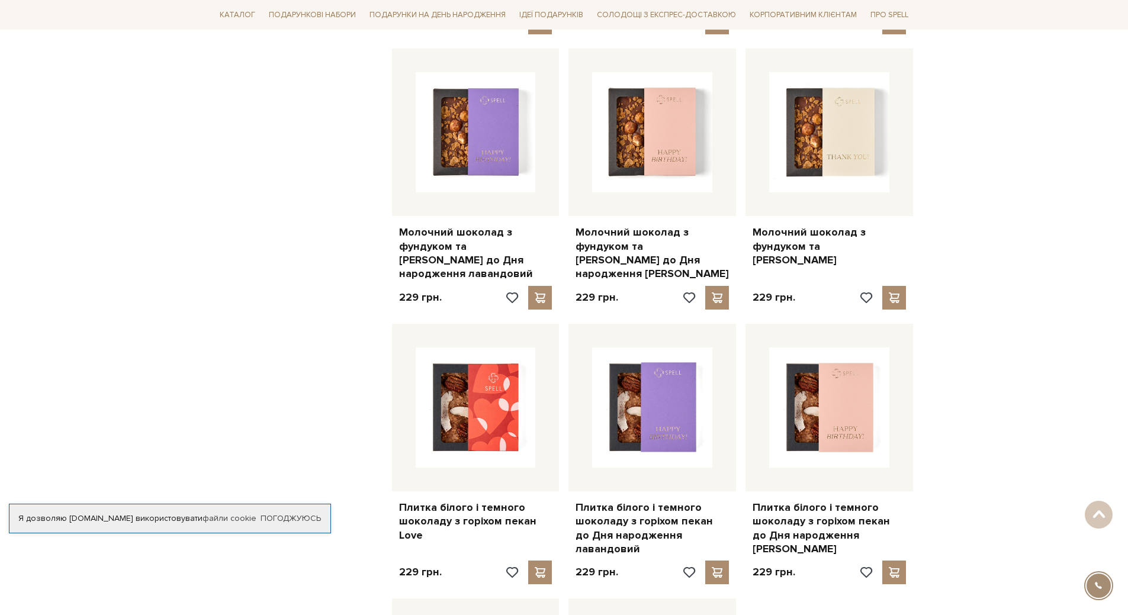
scroll to position [4025, 0]
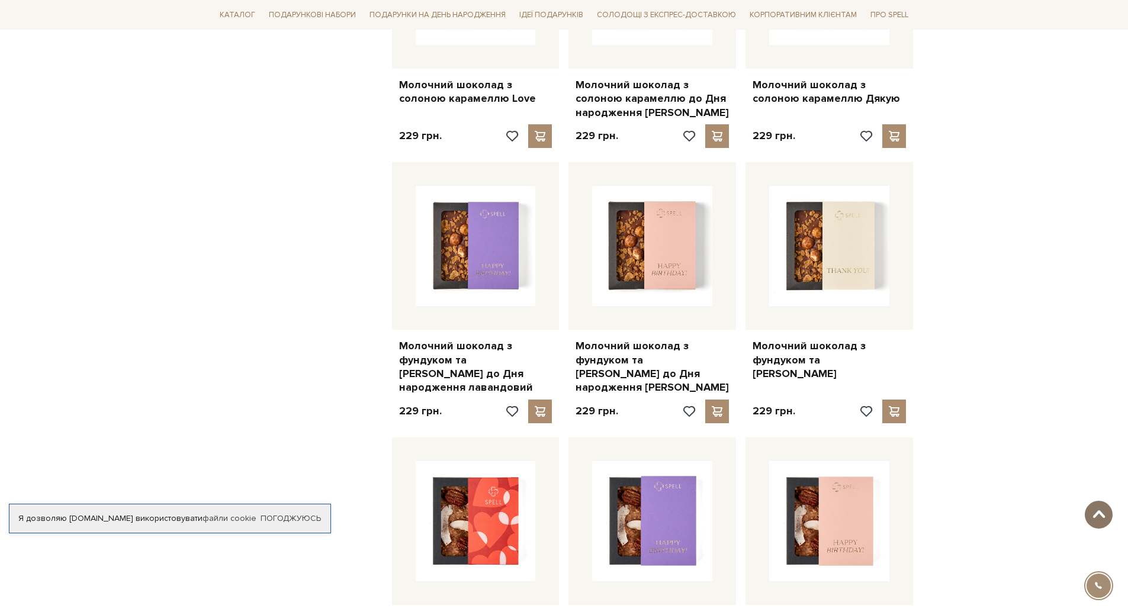
click at [1095, 517] on span at bounding box center [1099, 514] width 20 height 9
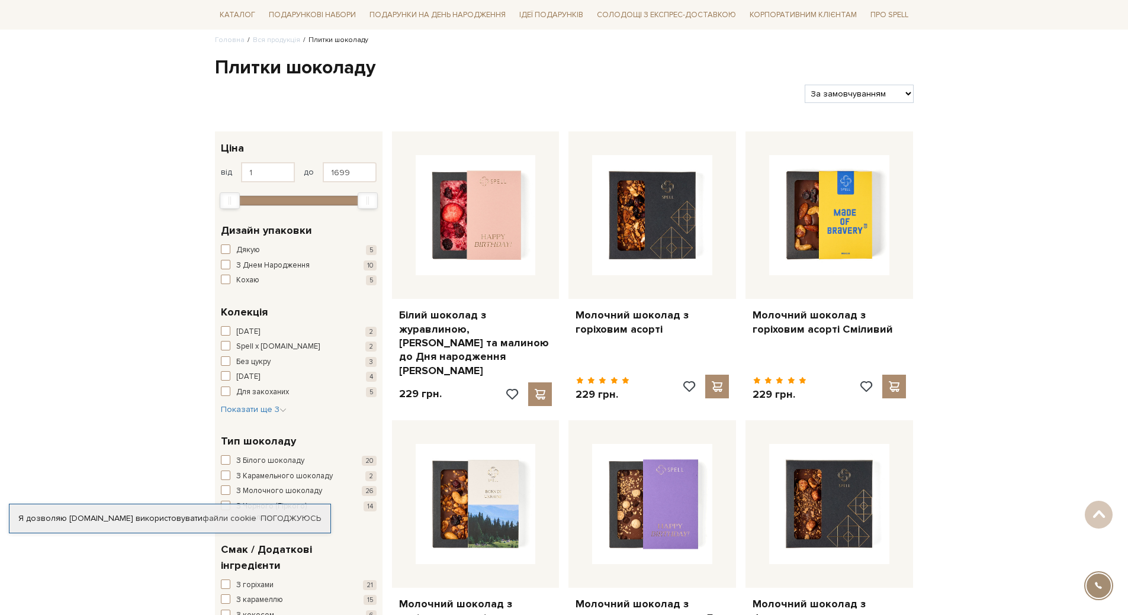
scroll to position [0, 0]
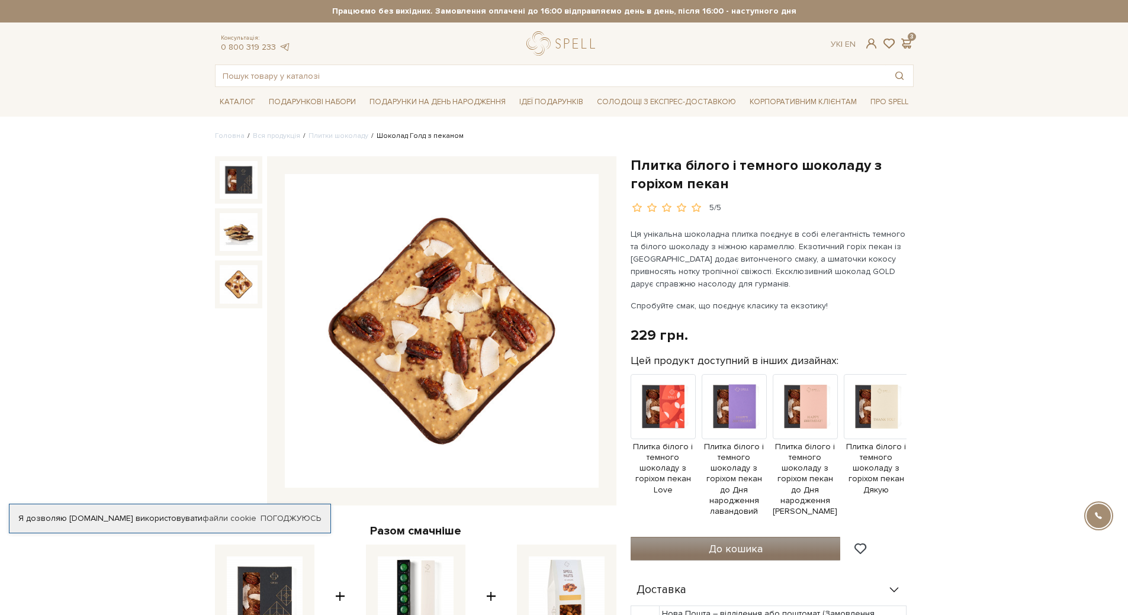
click at [729, 542] on span "До кошика" at bounding box center [736, 548] width 54 height 13
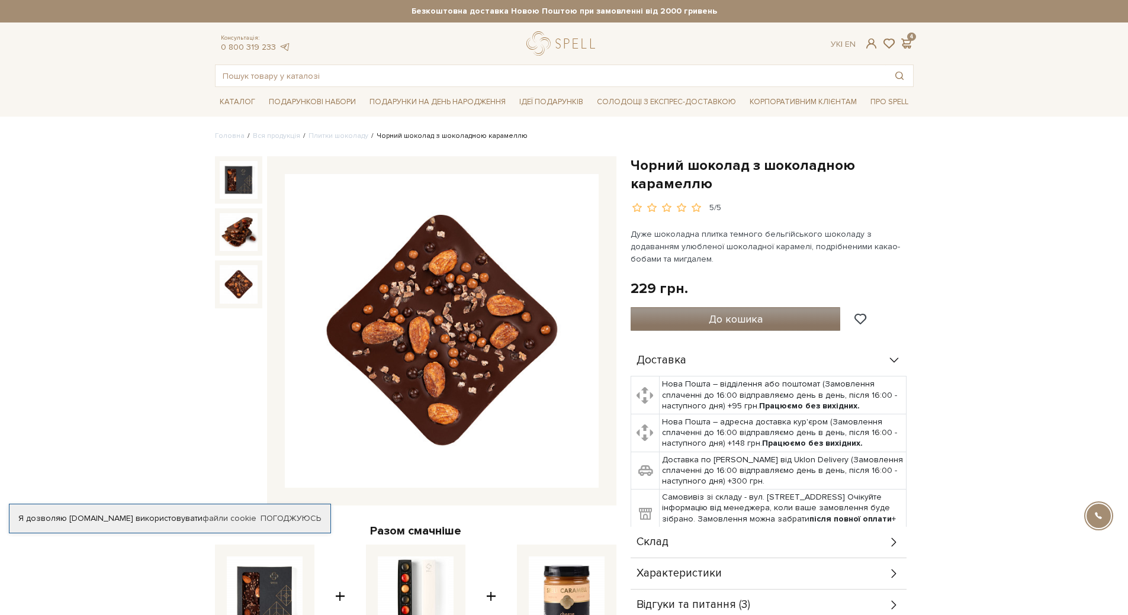
click at [754, 331] on button "До кошика" at bounding box center [735, 319] width 210 height 24
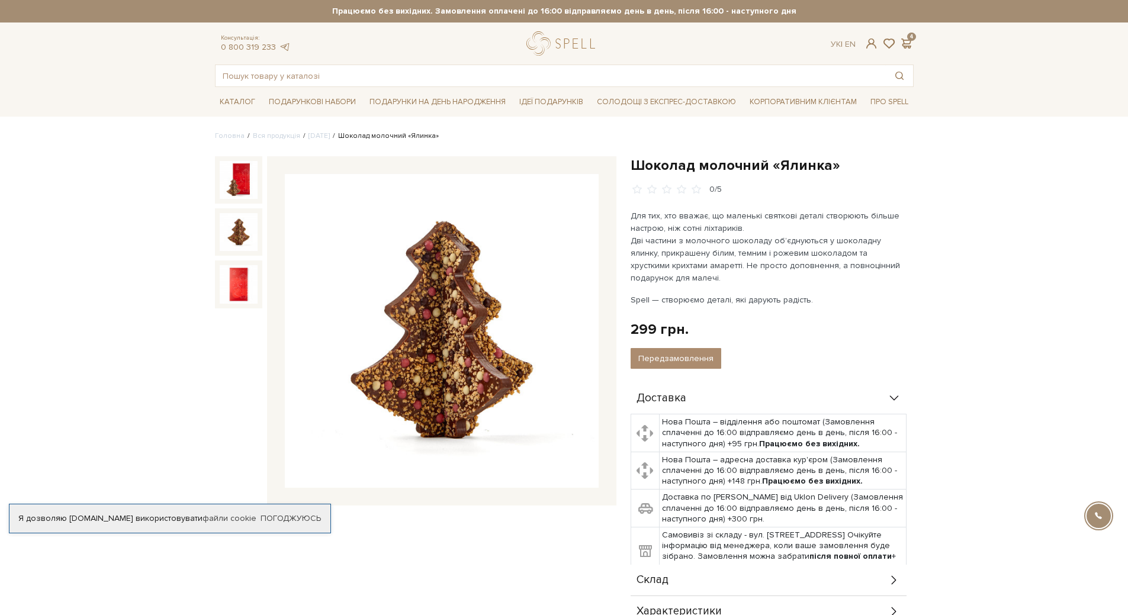
scroll to position [178, 0]
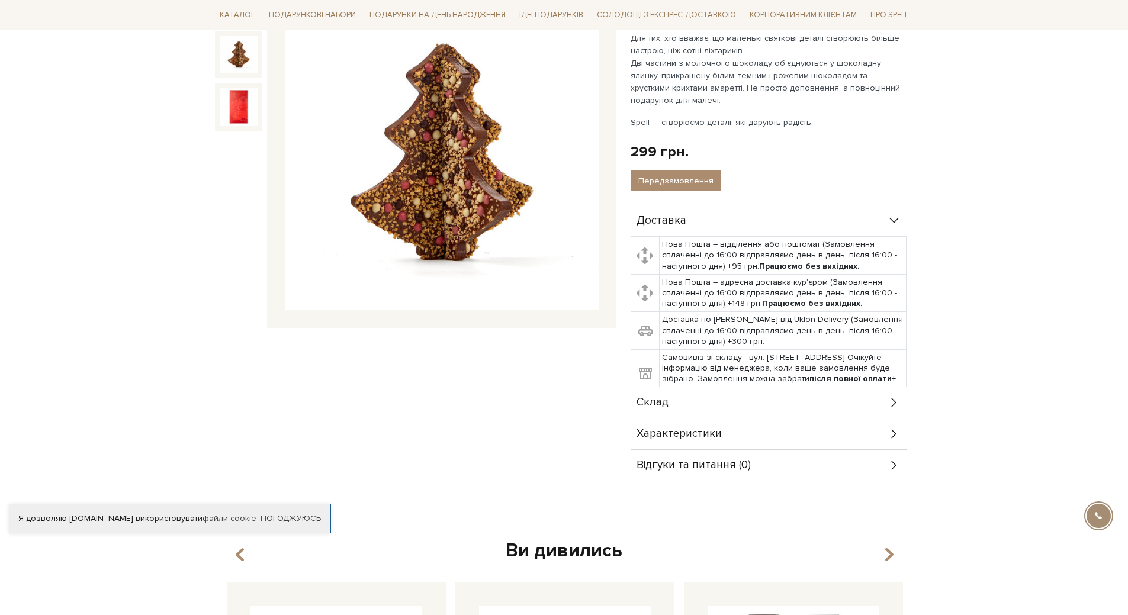
click at [703, 387] on div "Склад" at bounding box center [768, 402] width 276 height 31
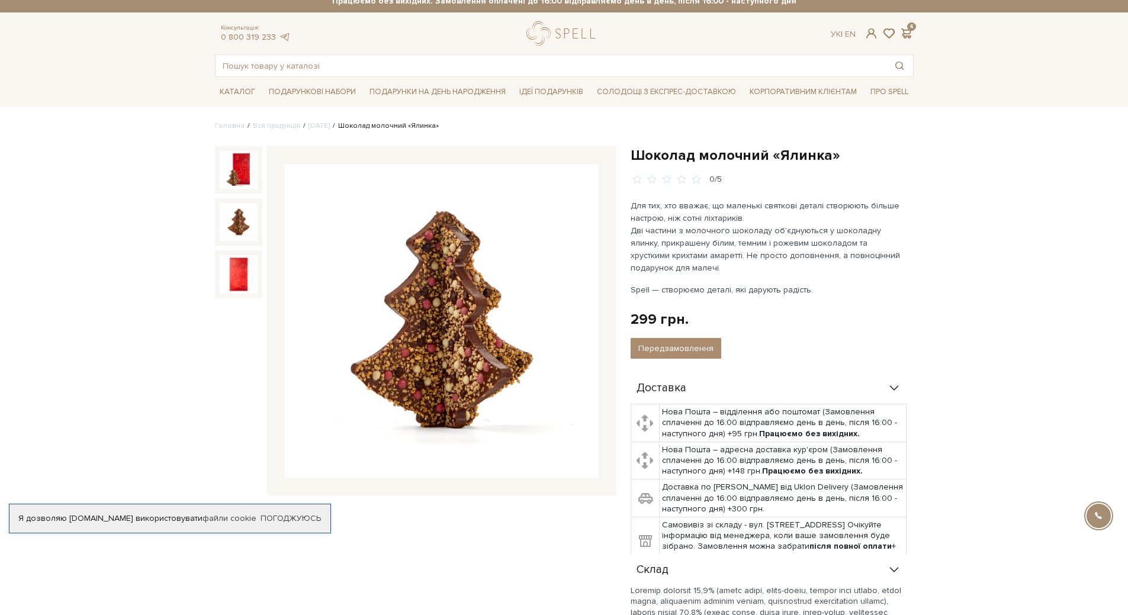
scroll to position [0, 0]
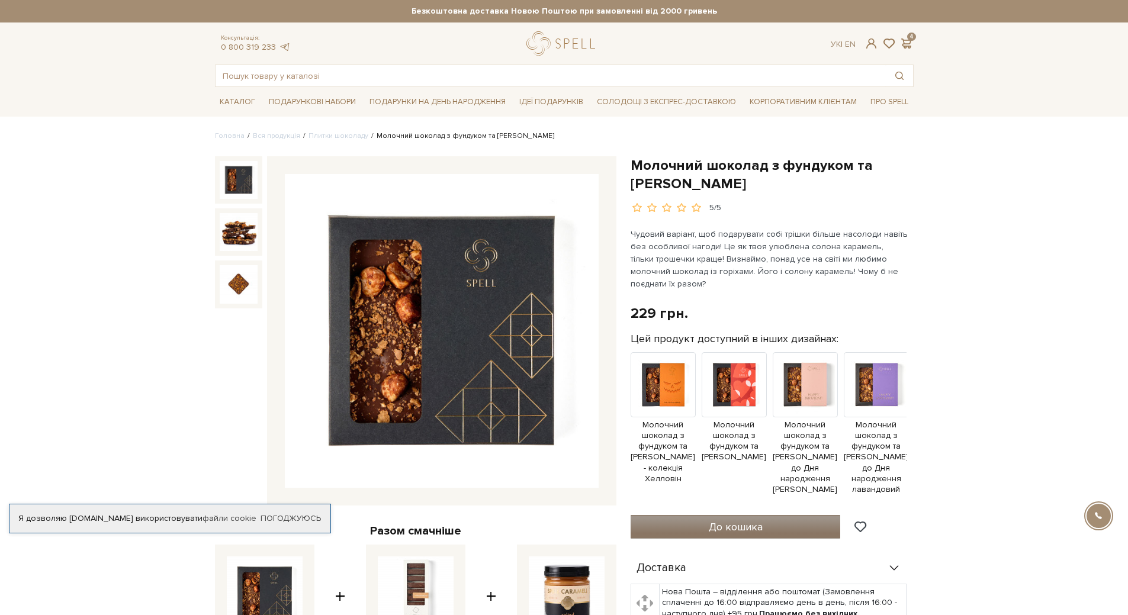
click at [732, 525] on span "До кошика" at bounding box center [736, 526] width 54 height 13
